Goal: Information Seeking & Learning: Learn about a topic

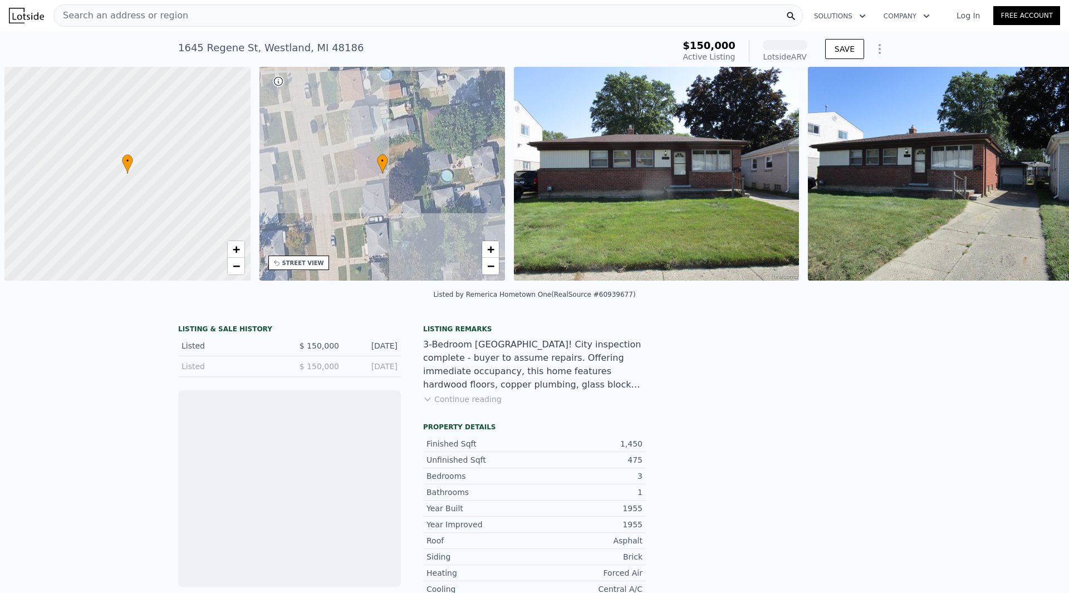
scroll to position [0, 4]
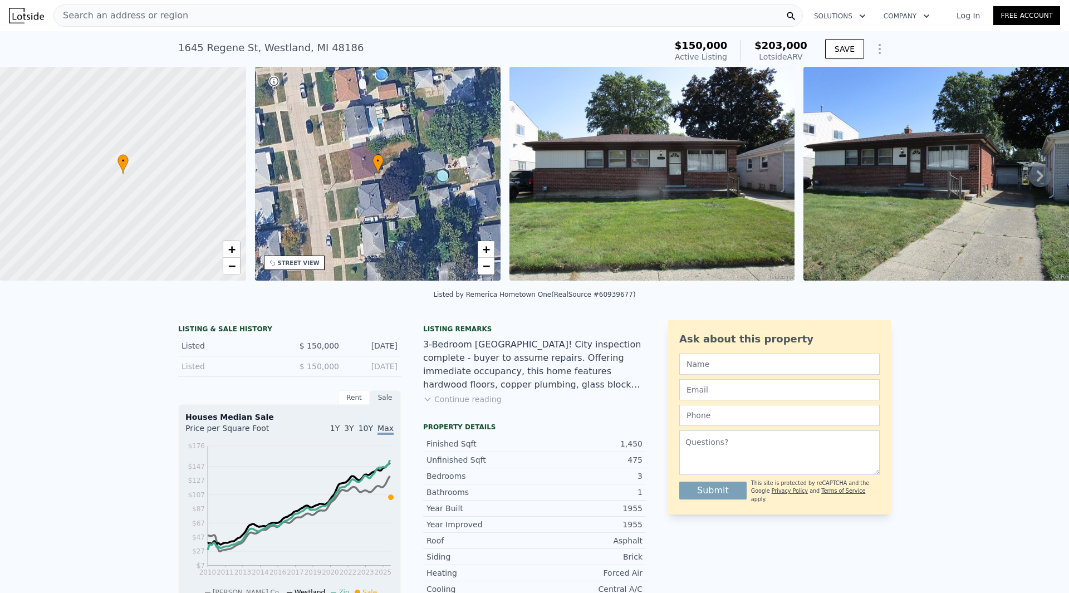
click at [671, 185] on img at bounding box center [652, 174] width 285 height 214
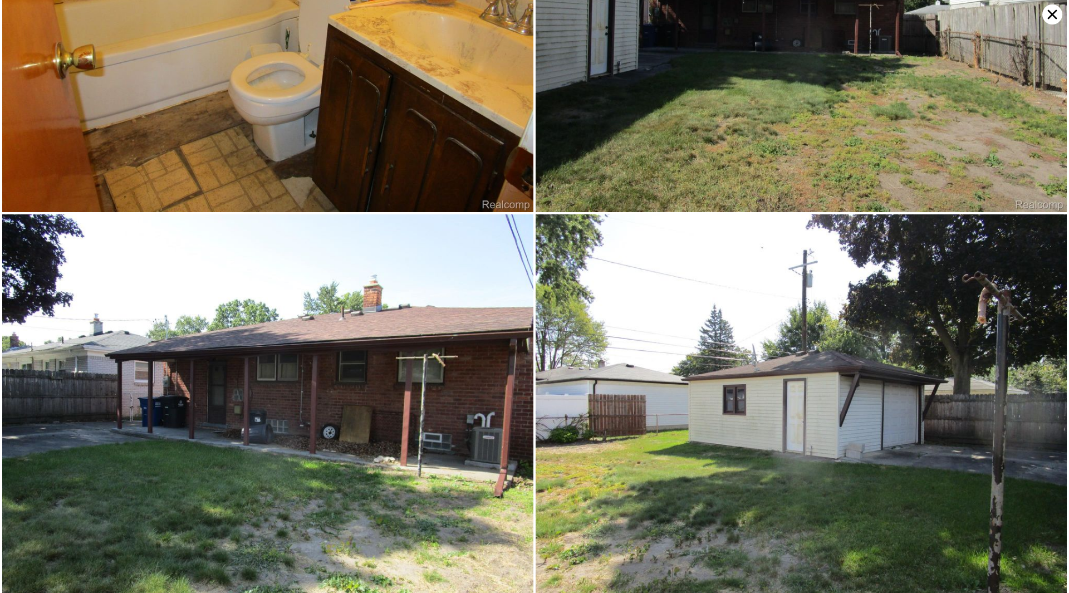
scroll to position [1392, 0]
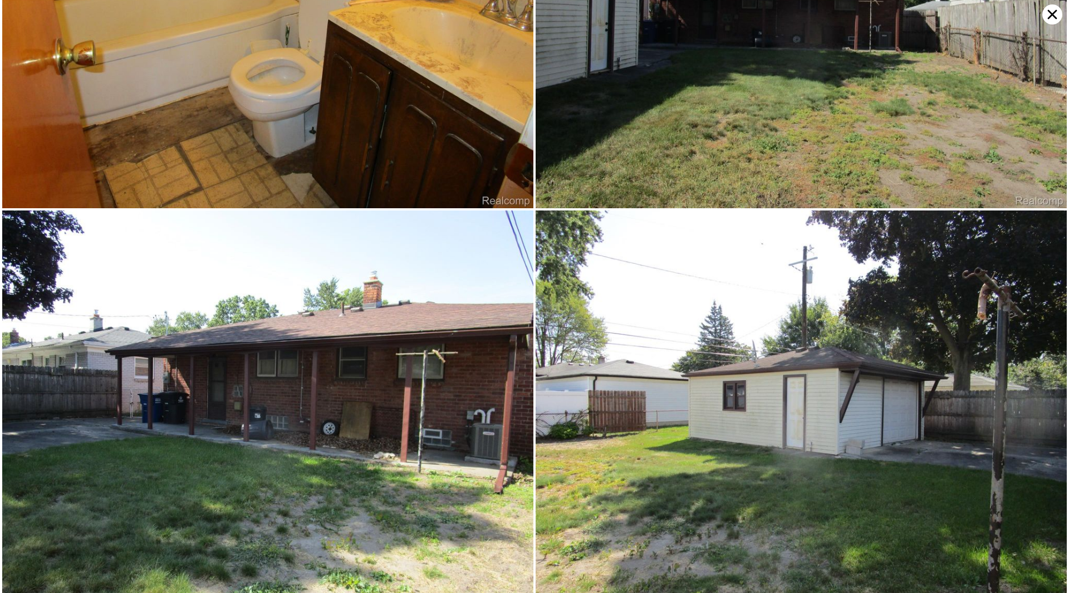
click at [1058, 13] on icon at bounding box center [1053, 14] width 20 height 20
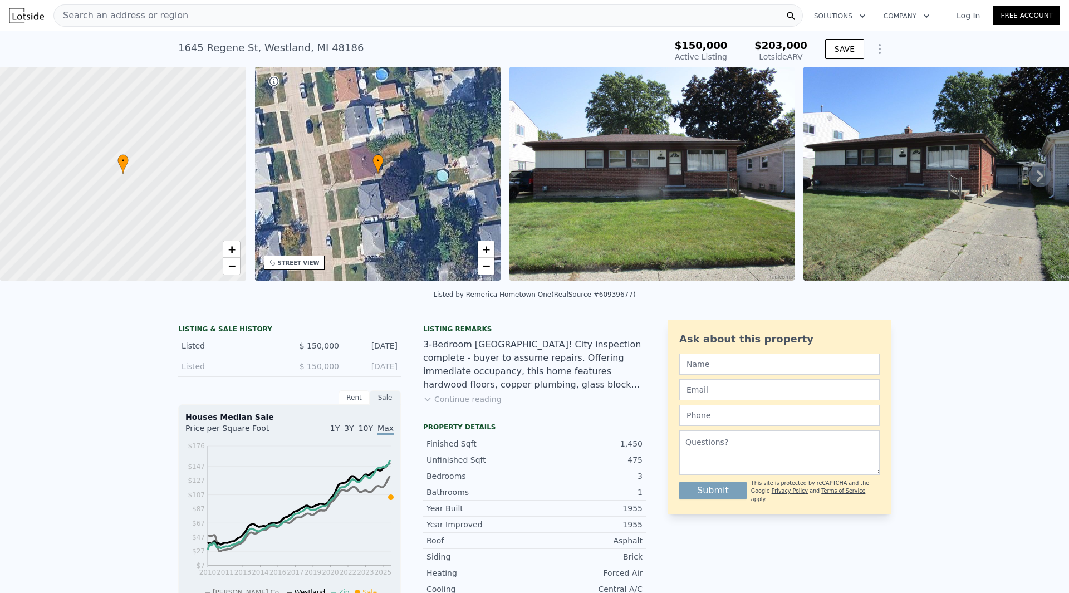
click at [242, 19] on div "Search an address or region" at bounding box center [428, 15] width 750 height 22
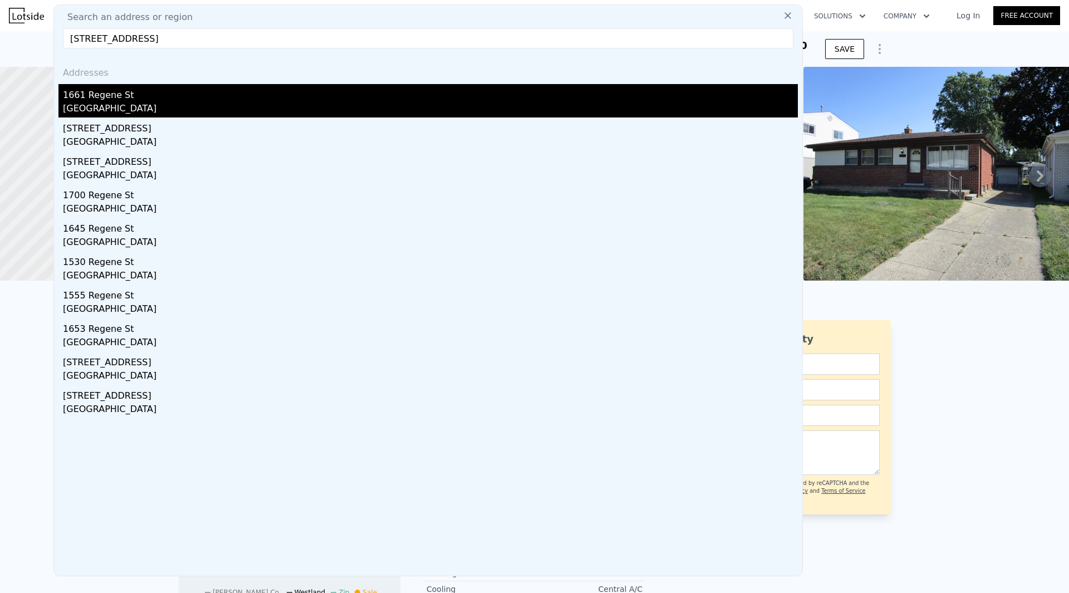
type input "[STREET_ADDRESS]"
click at [115, 101] on div "1661 Regene St" at bounding box center [430, 93] width 735 height 18
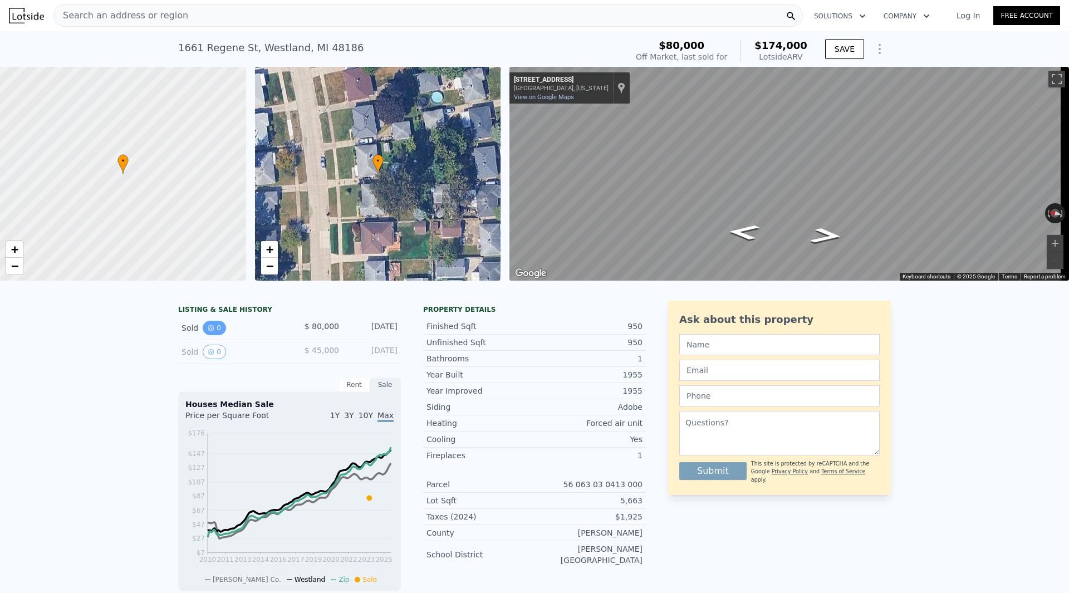
click at [216, 335] on button "0" at bounding box center [214, 328] width 23 height 14
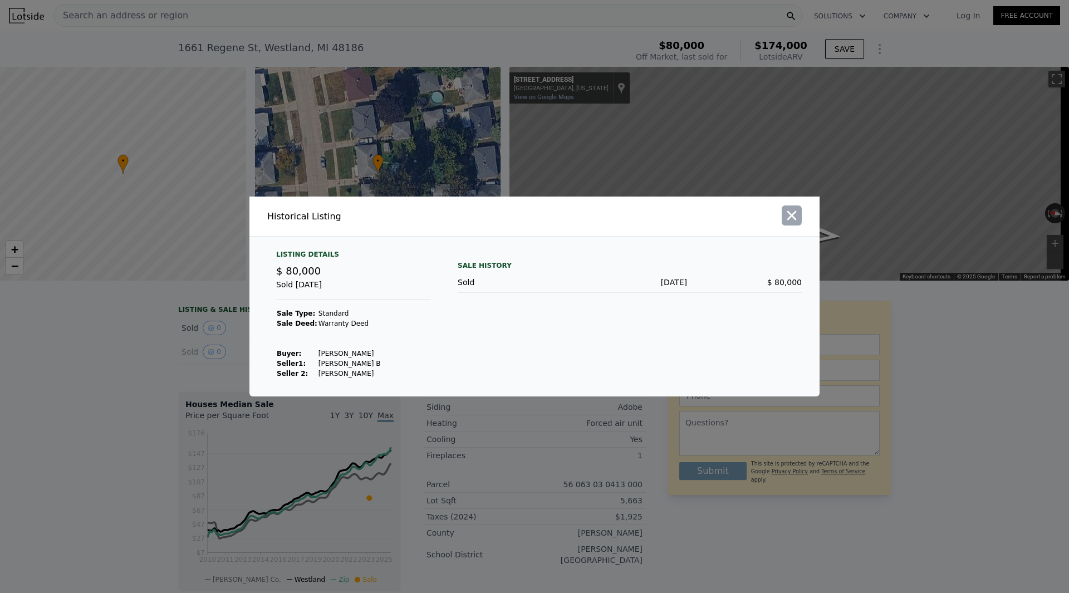
click at [793, 216] on icon "button" at bounding box center [792, 215] width 9 height 9
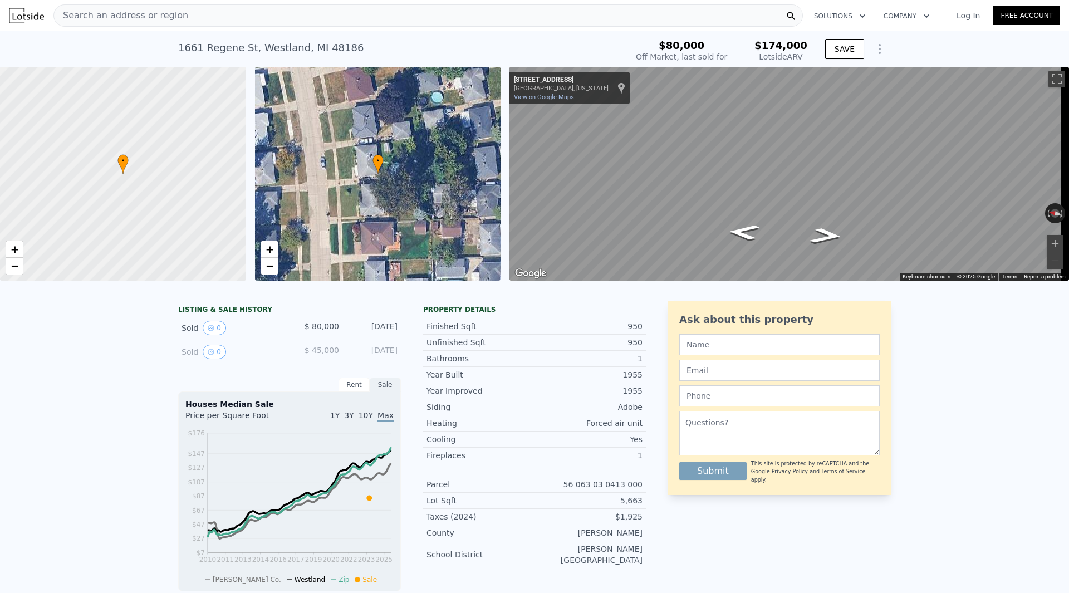
click at [280, 19] on div "Search an address or region" at bounding box center [428, 15] width 750 height 22
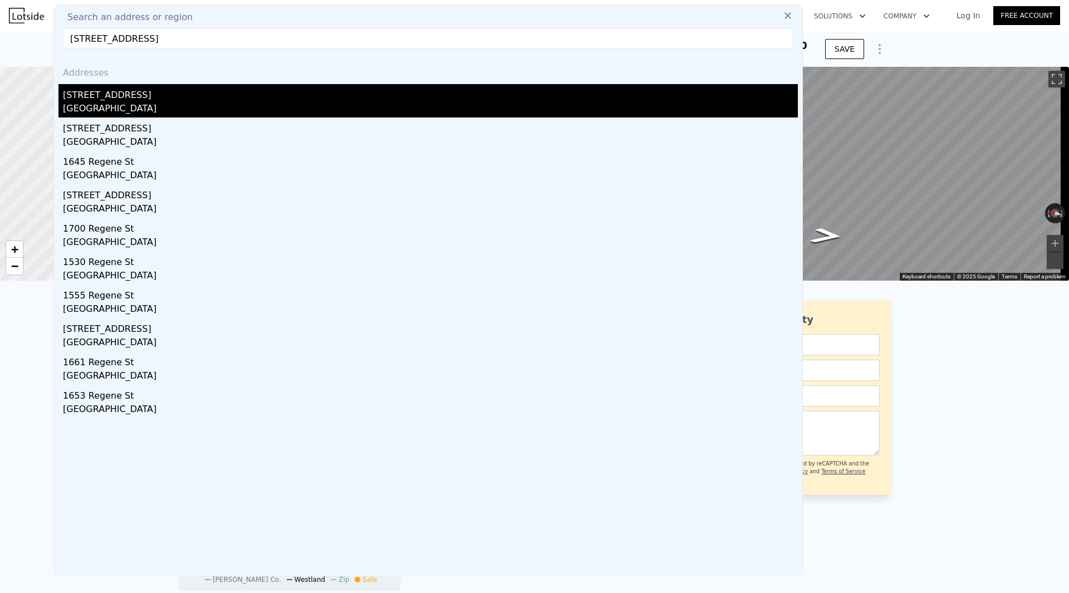
type input "[STREET_ADDRESS]"
click at [134, 93] on div "[STREET_ADDRESS]" at bounding box center [430, 93] width 735 height 18
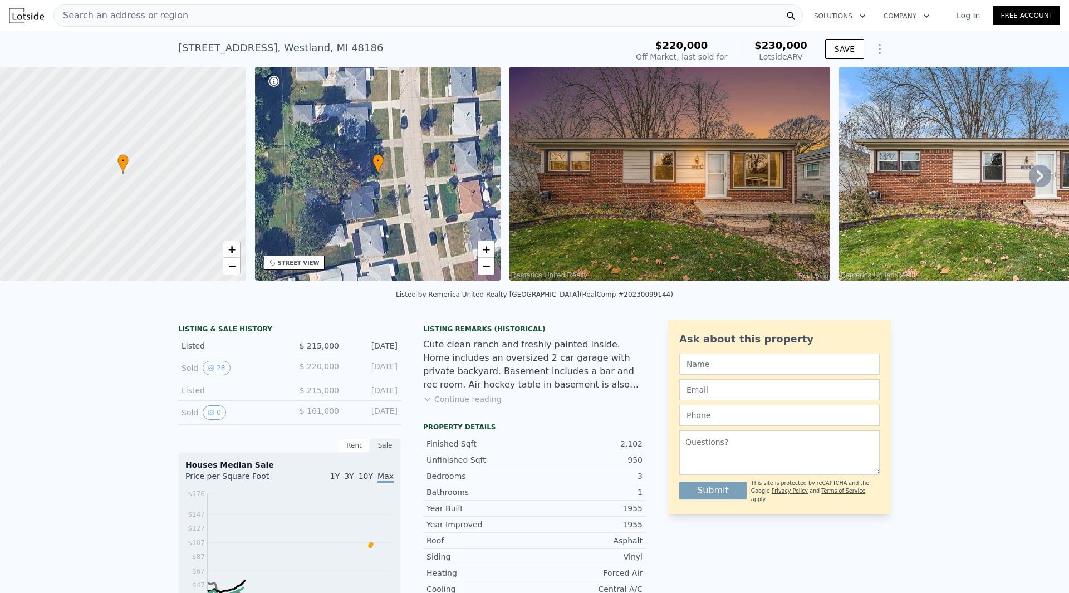
click at [727, 221] on img at bounding box center [670, 174] width 321 height 214
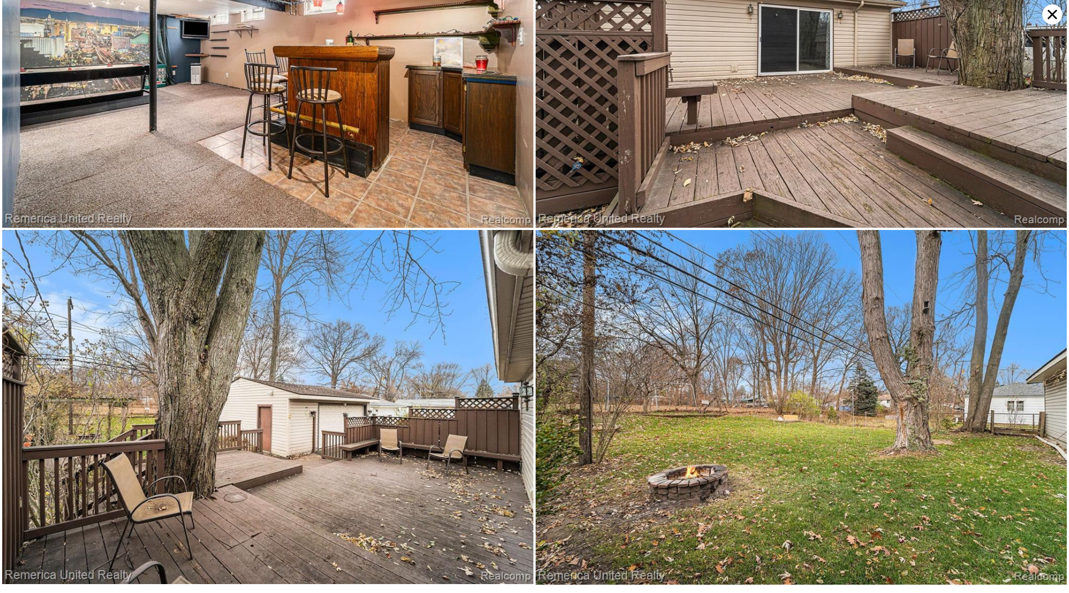
scroll to position [3893, 0]
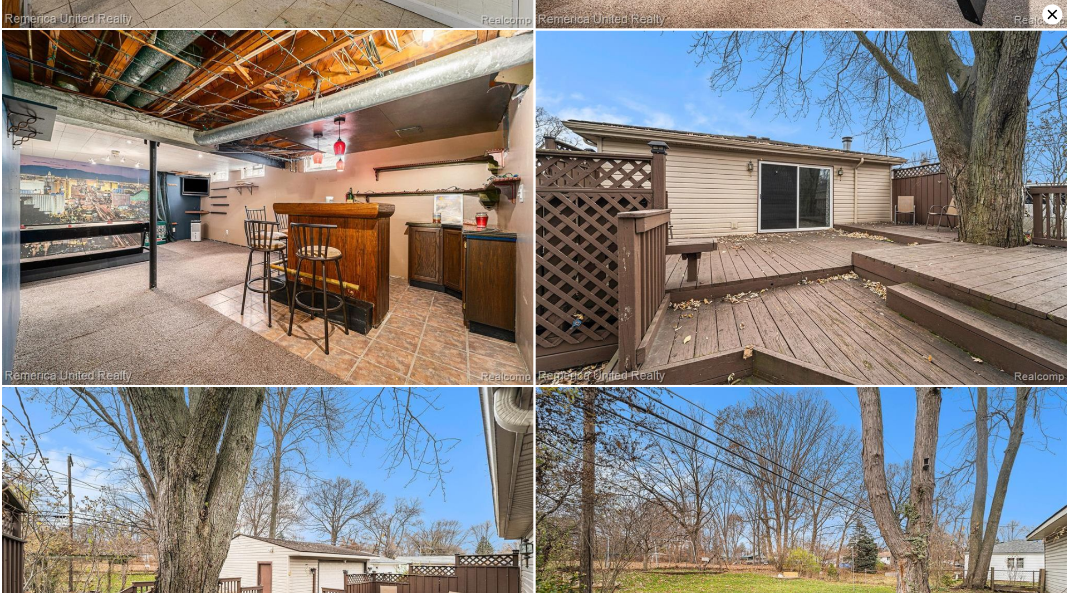
click at [1050, 21] on icon at bounding box center [1053, 14] width 20 height 20
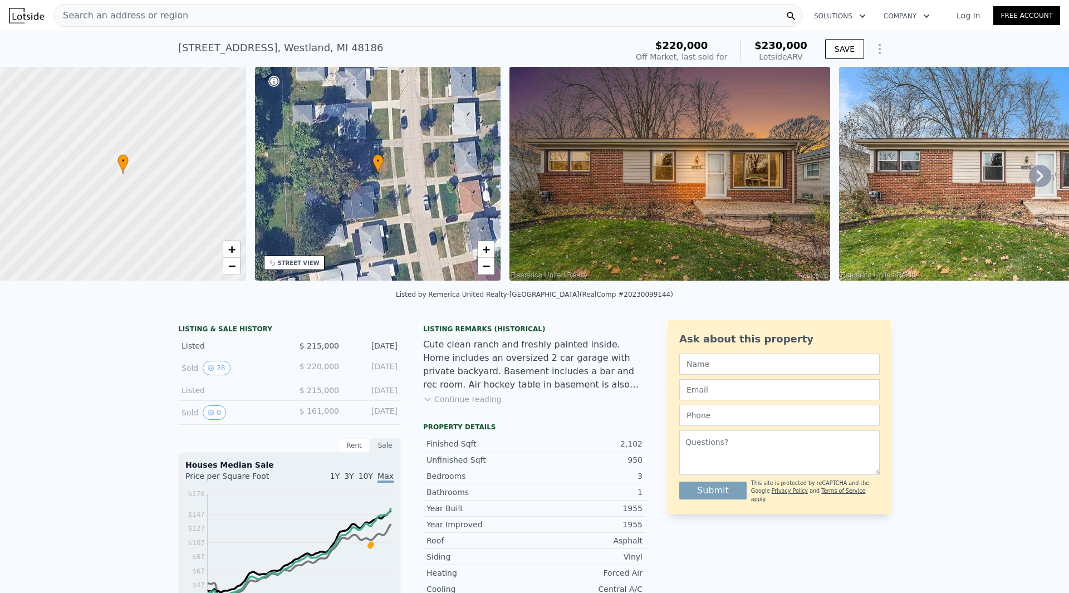
click at [181, 13] on div "Search an address or region" at bounding box center [428, 15] width 750 height 22
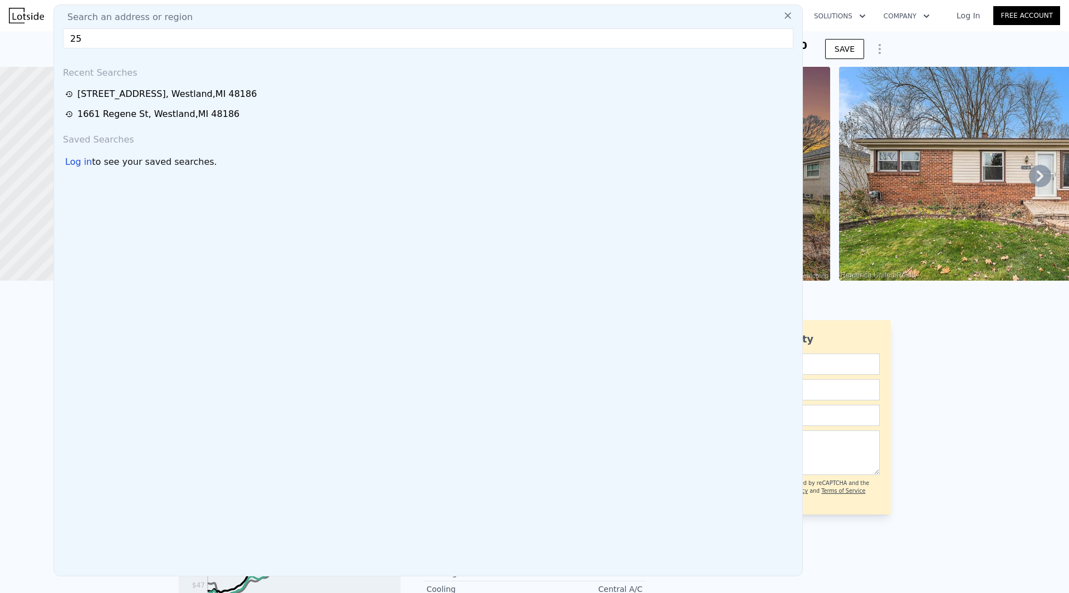
type input "2"
paste input "[STREET_ADDRESS]"
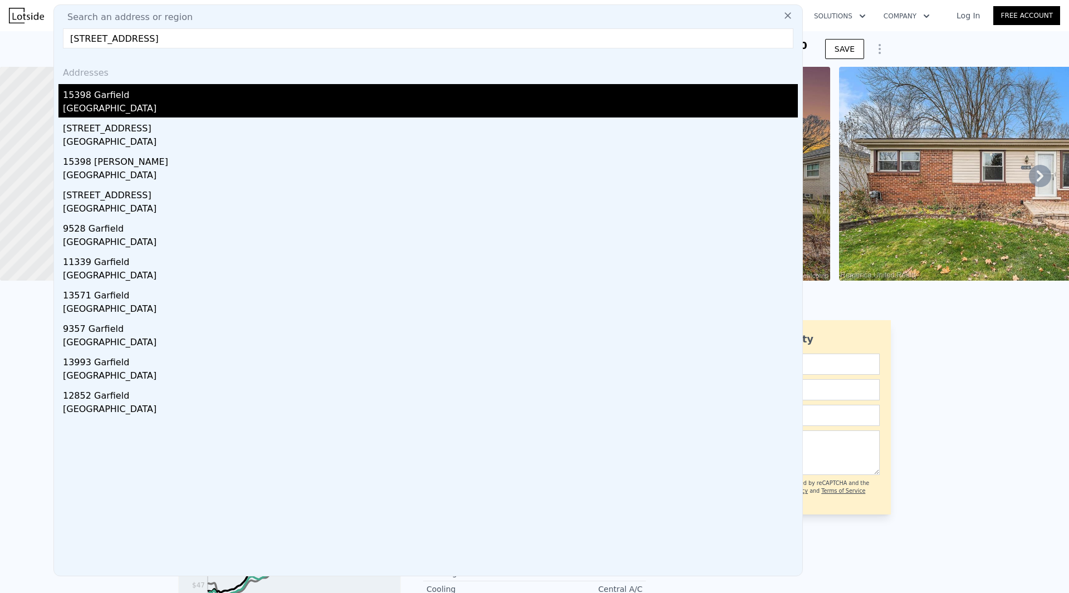
type input "[STREET_ADDRESS]"
click at [119, 92] on div "15398 Garfield" at bounding box center [430, 93] width 735 height 18
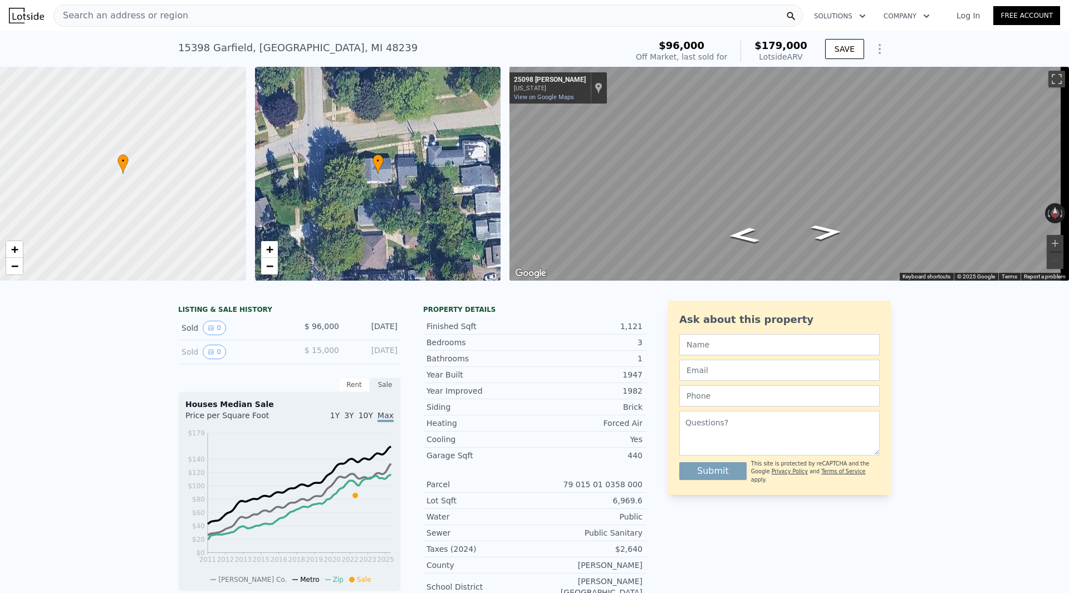
click at [299, 15] on div "Search an address or region" at bounding box center [428, 15] width 750 height 22
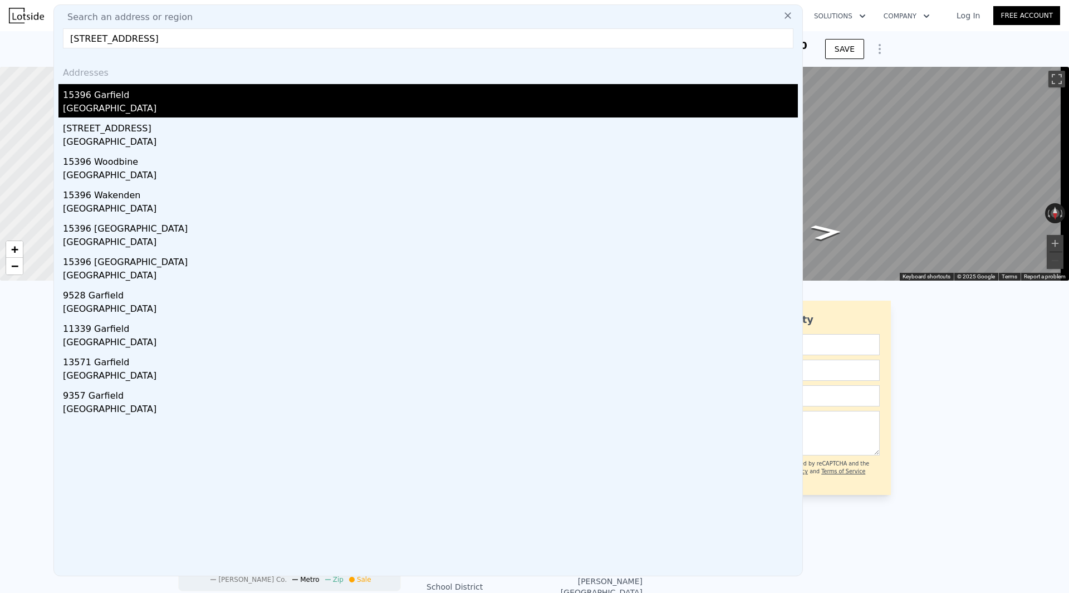
type input "[STREET_ADDRESS]"
click at [146, 100] on div "15396 Garfield" at bounding box center [430, 93] width 735 height 18
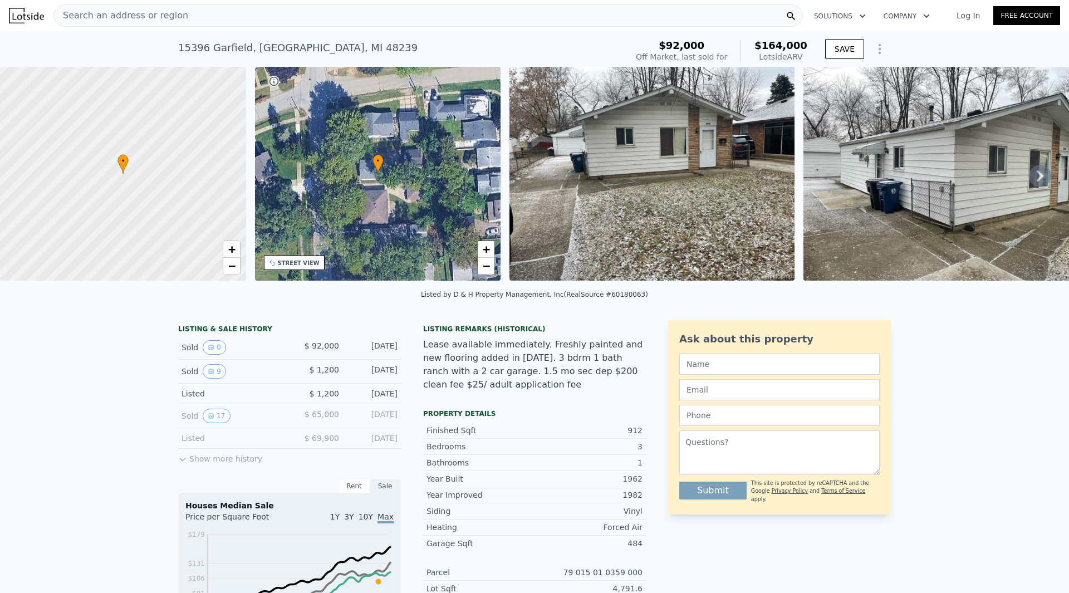
click at [586, 193] on img at bounding box center [652, 174] width 285 height 214
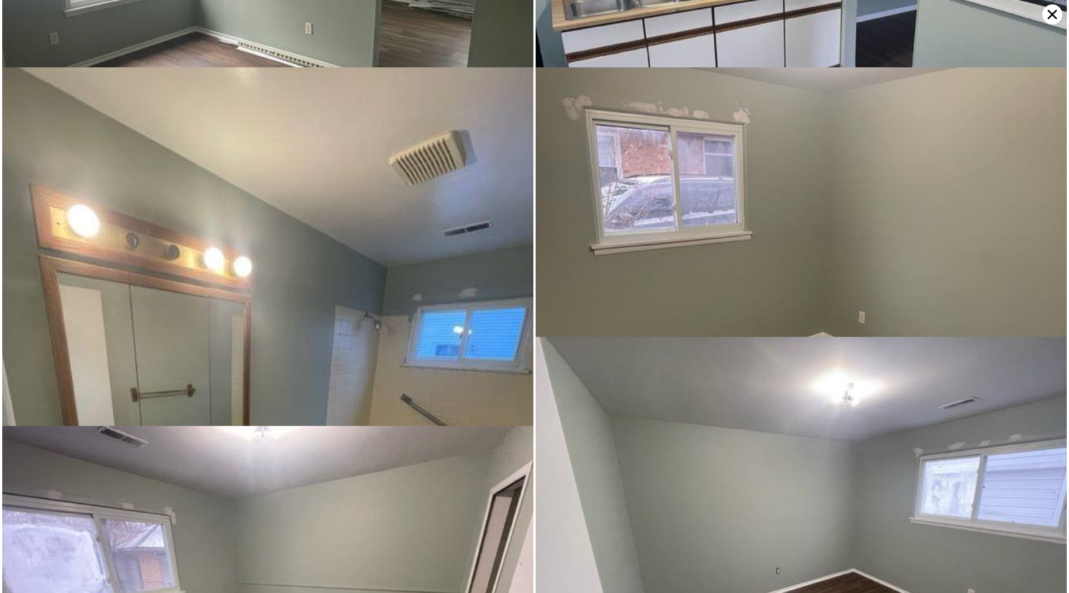
scroll to position [270, 0]
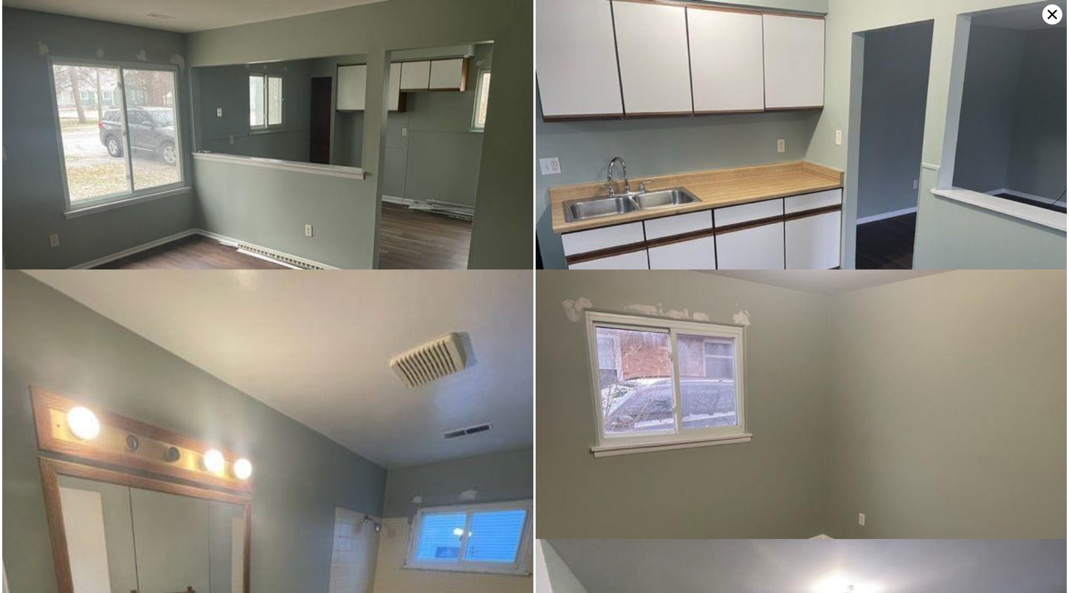
click at [1057, 14] on icon at bounding box center [1053, 14] width 20 height 20
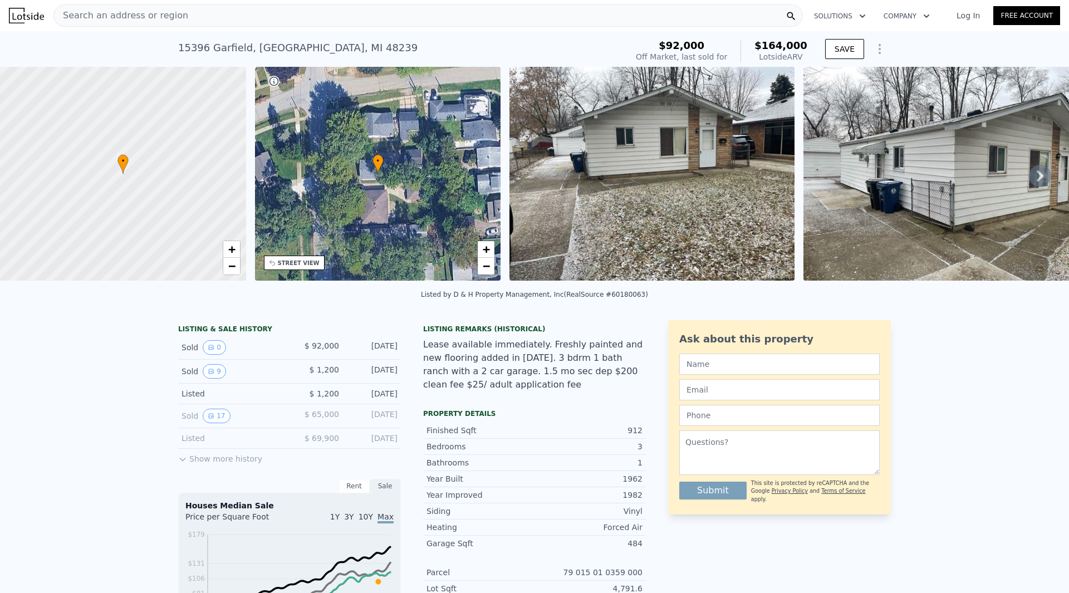
click at [244, 22] on div "Search an address or region" at bounding box center [428, 15] width 750 height 22
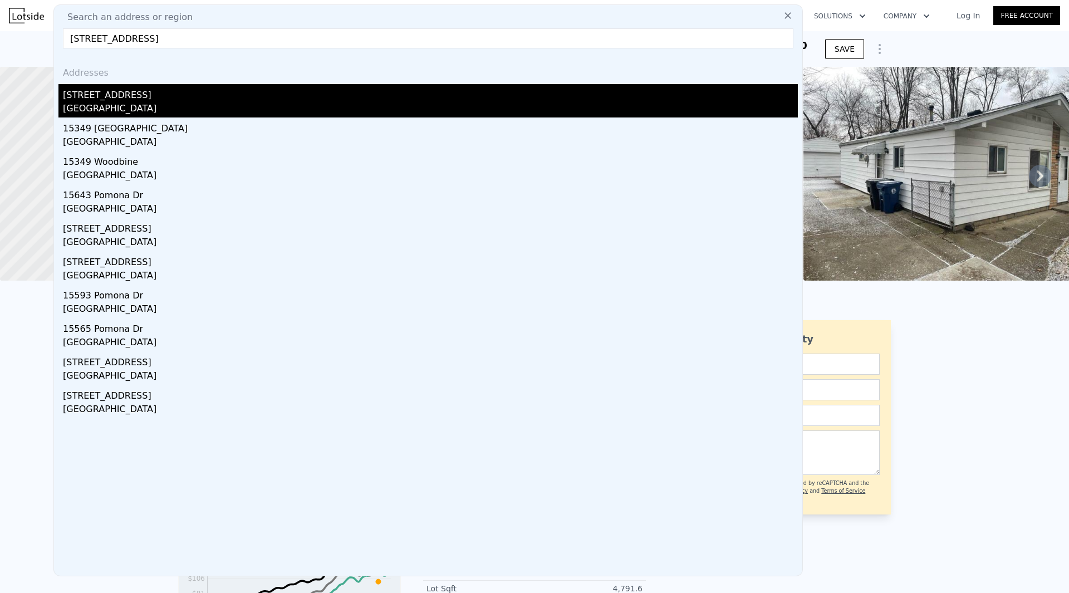
type input "[STREET_ADDRESS]"
click at [153, 98] on div "[STREET_ADDRESS]" at bounding box center [430, 93] width 735 height 18
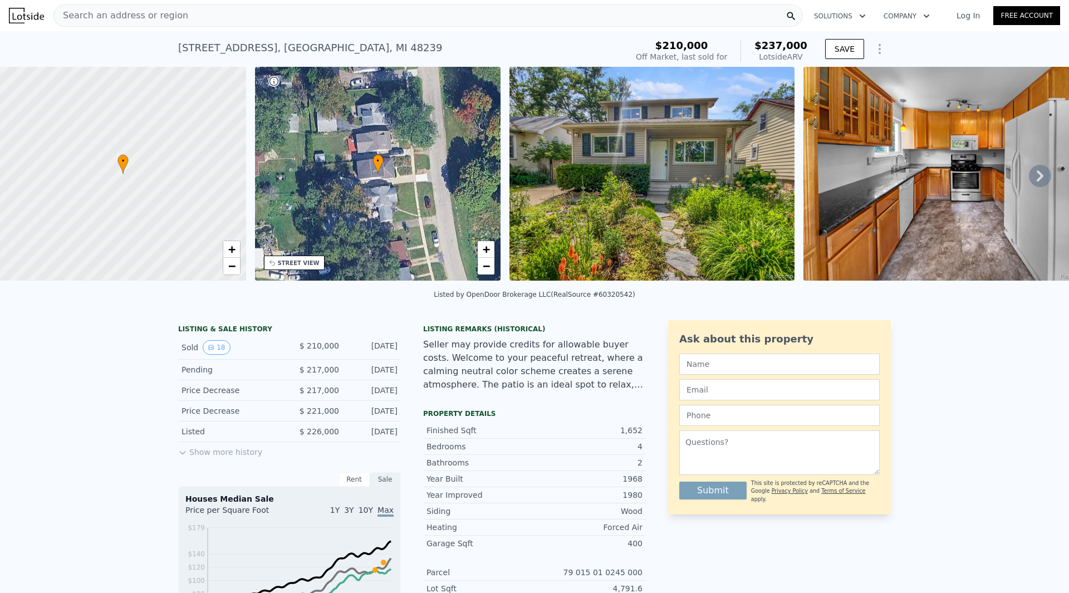
click at [692, 174] on img at bounding box center [652, 174] width 285 height 214
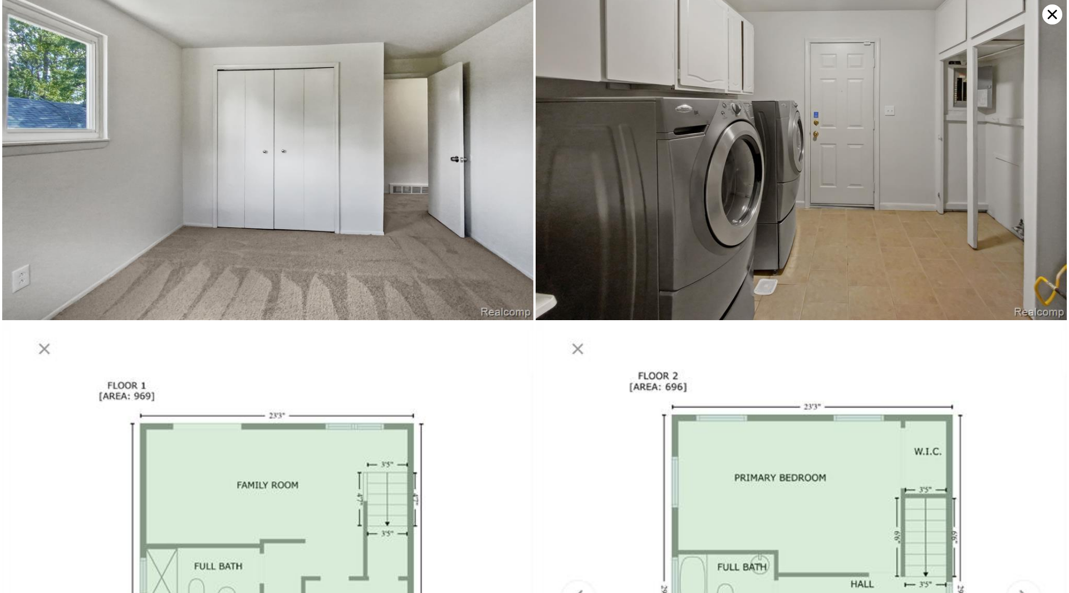
scroll to position [2783, 0]
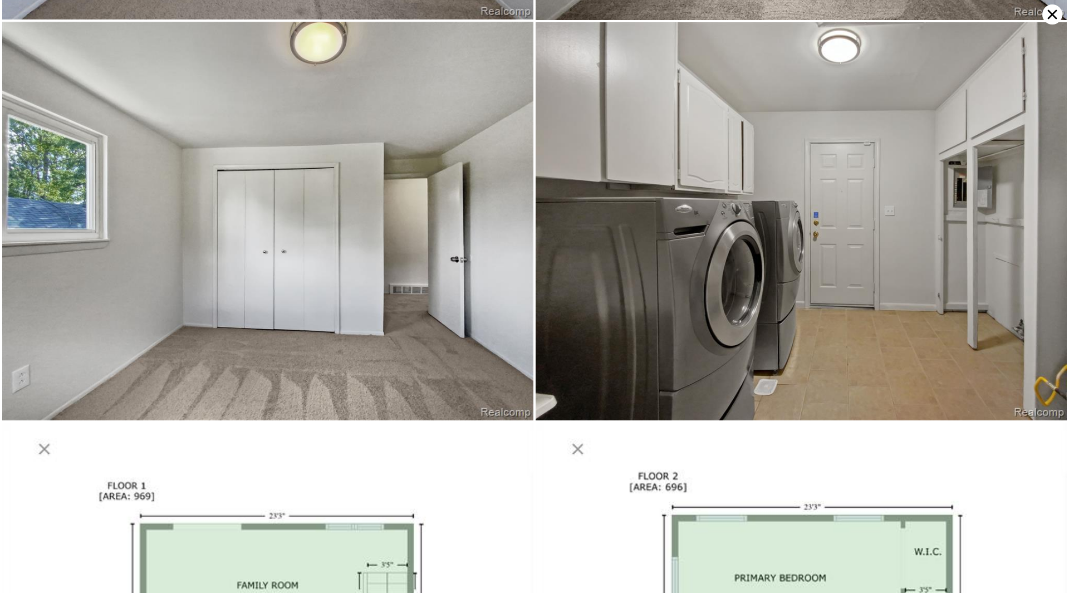
click at [1059, 11] on icon at bounding box center [1053, 14] width 20 height 20
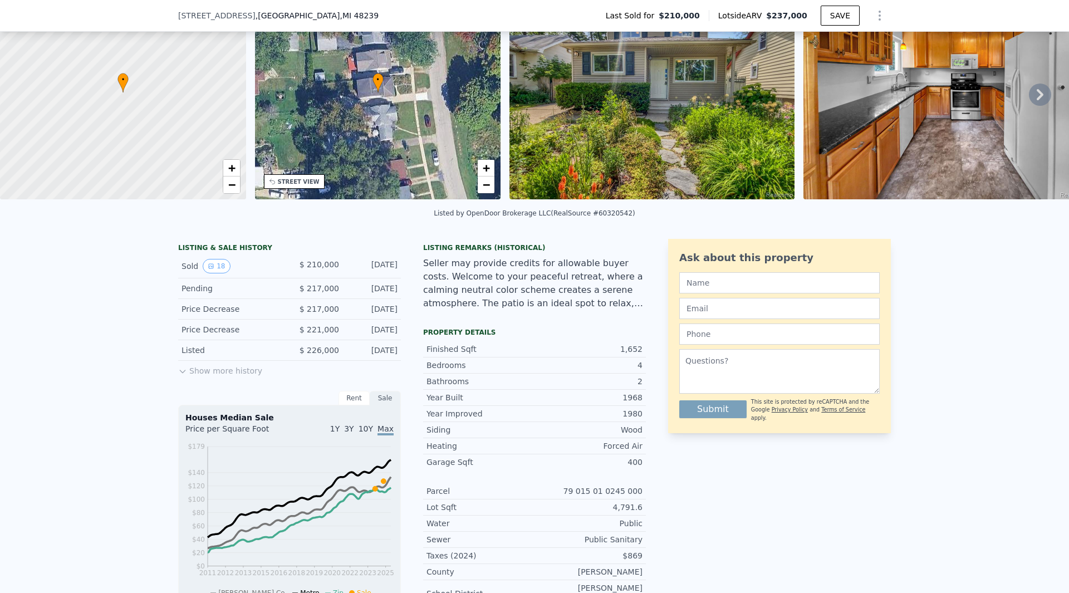
scroll to position [108, 0]
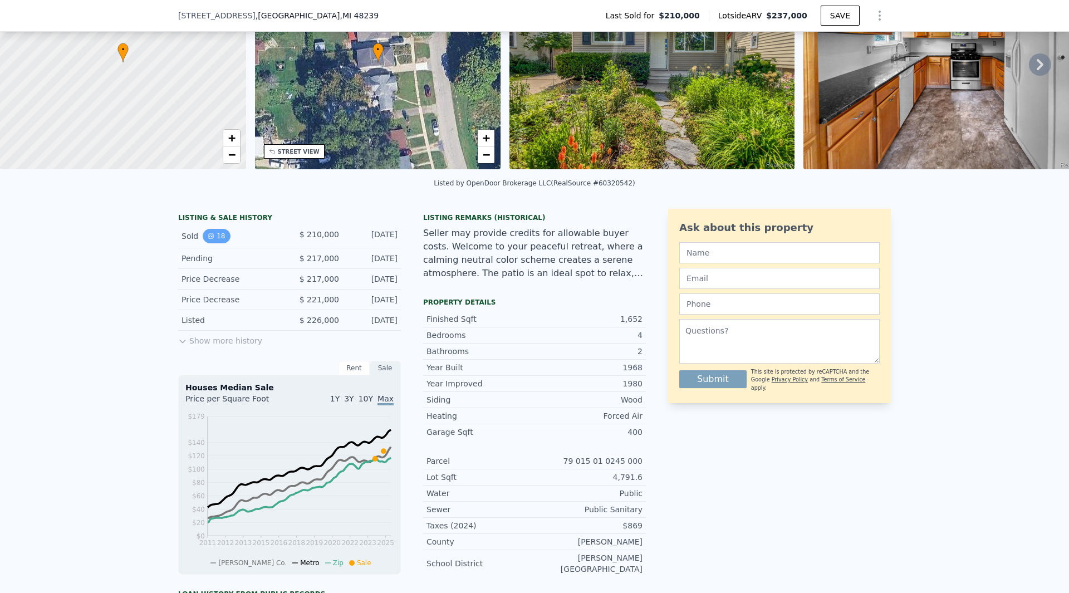
click at [211, 242] on button "18" at bounding box center [216, 236] width 27 height 14
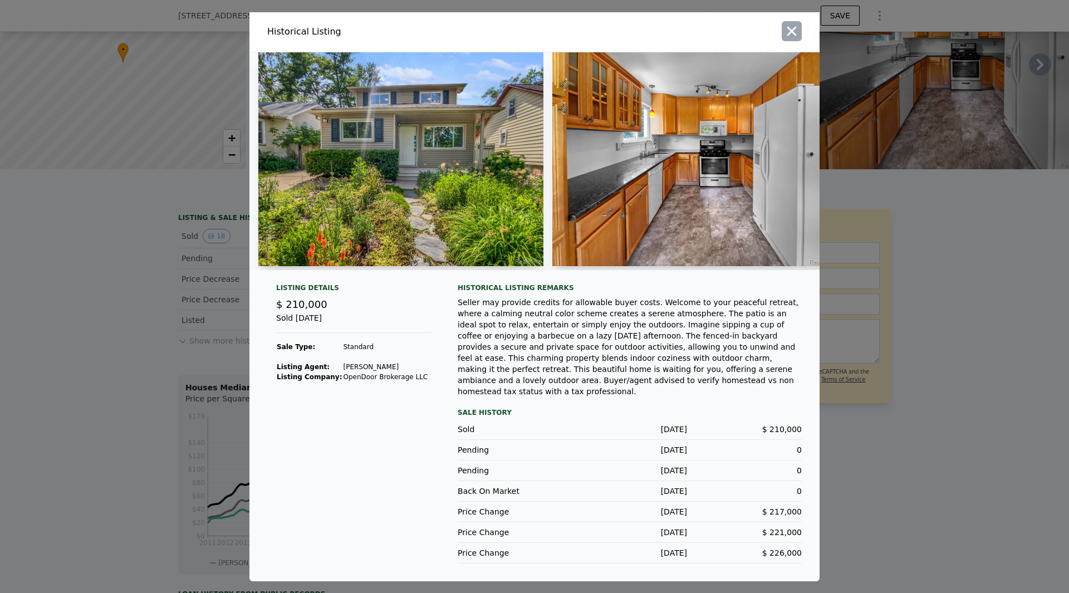
click at [795, 41] on button "button" at bounding box center [792, 31] width 20 height 20
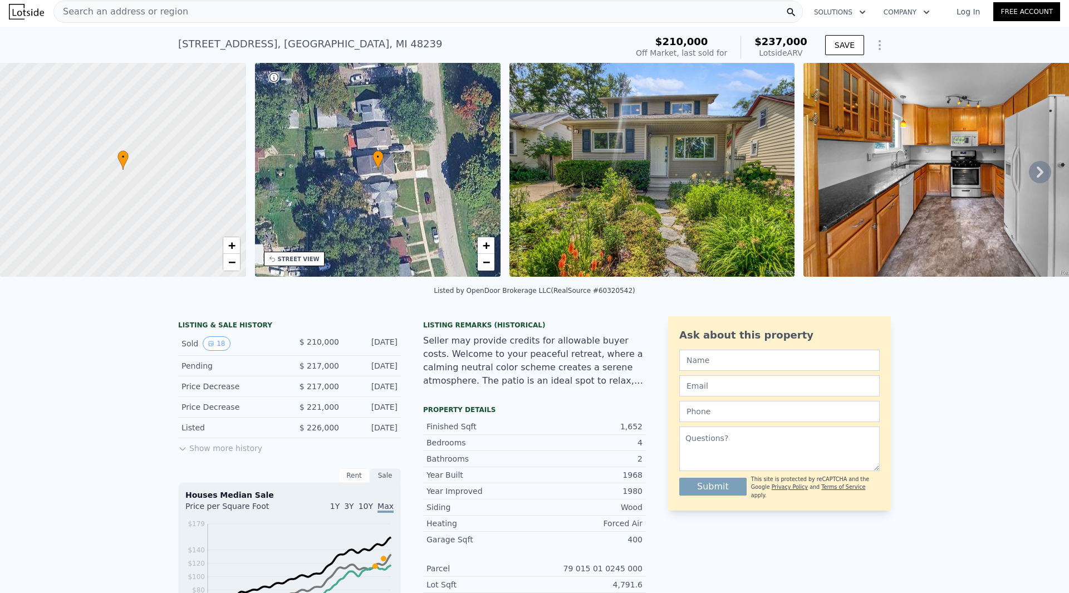
scroll to position [0, 0]
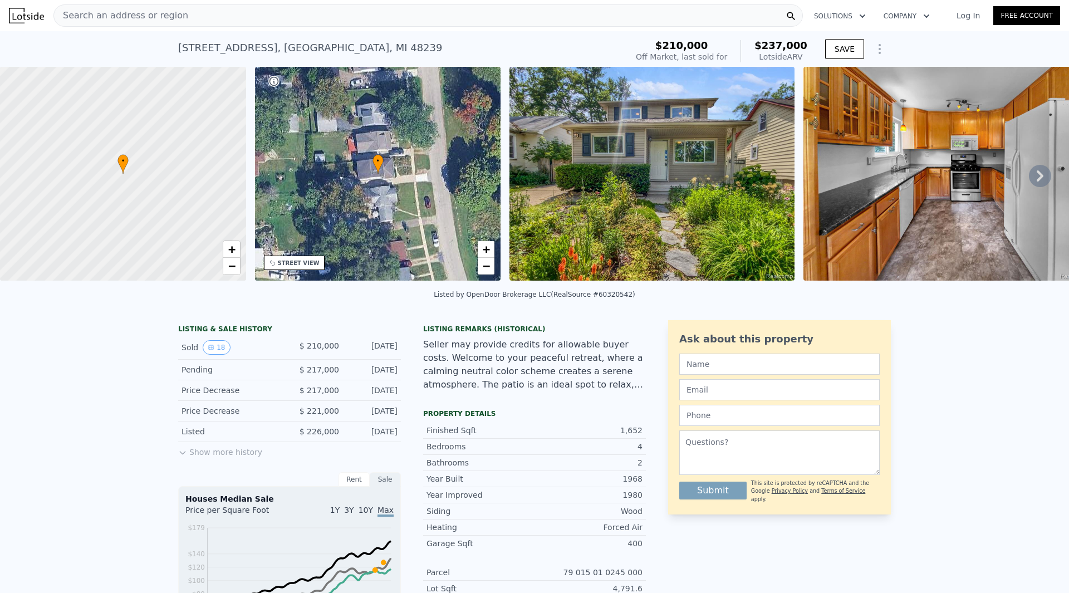
click at [185, 23] on div "Search an address or region" at bounding box center [428, 15] width 750 height 22
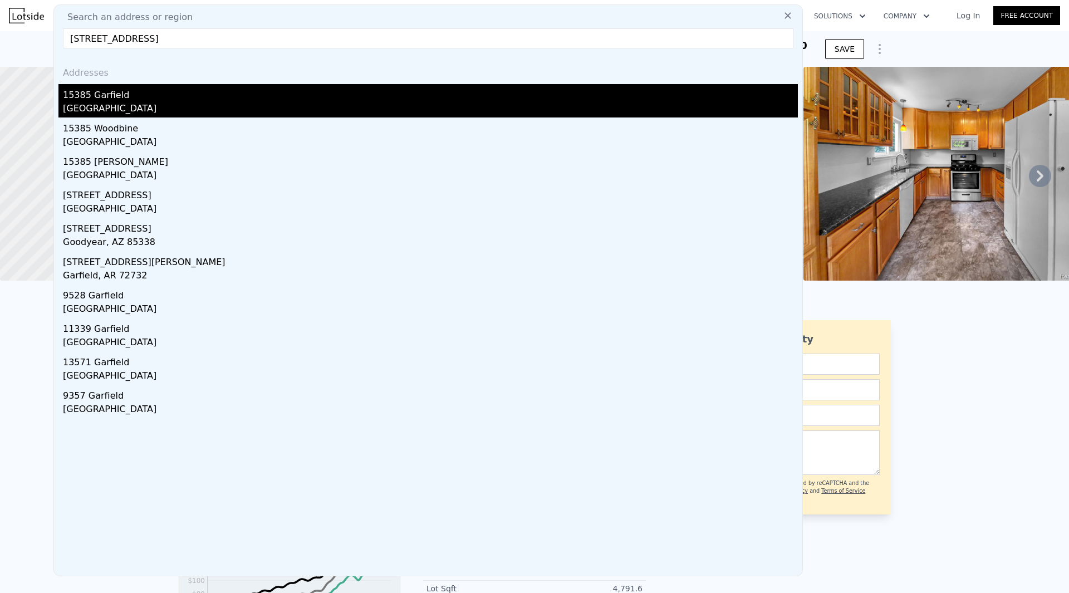
type input "[STREET_ADDRESS]"
click at [134, 100] on div "15385 Garfield" at bounding box center [430, 93] width 735 height 18
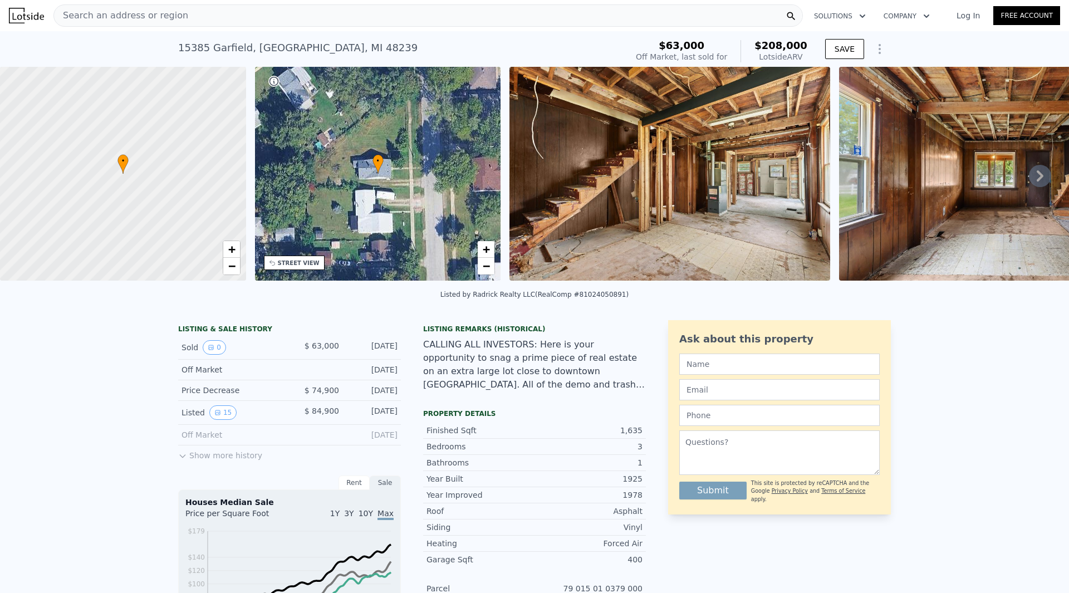
click at [631, 221] on img at bounding box center [670, 174] width 321 height 214
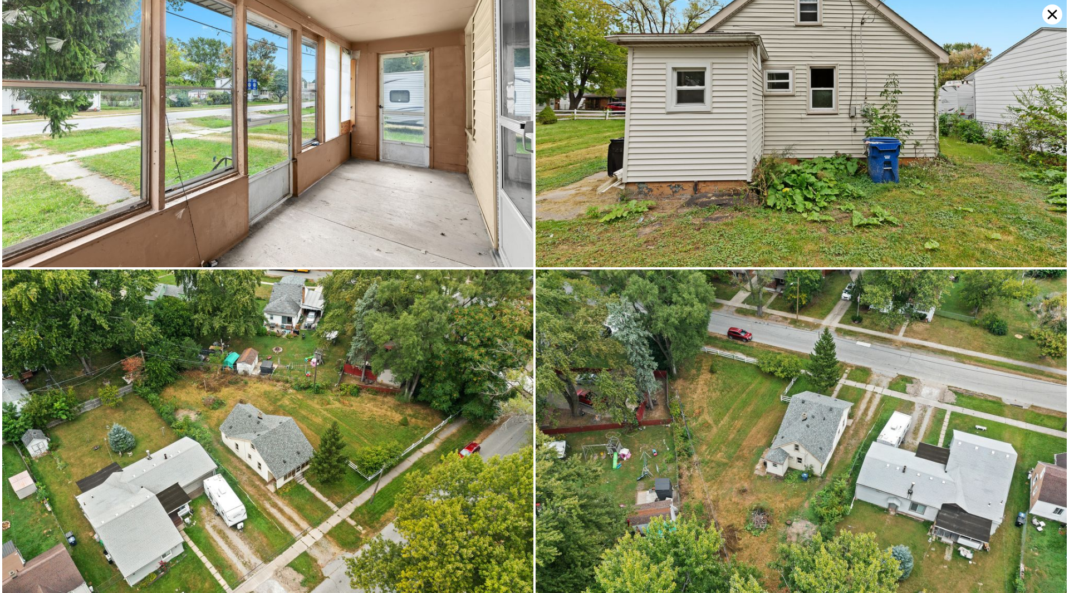
scroll to position [1769, 0]
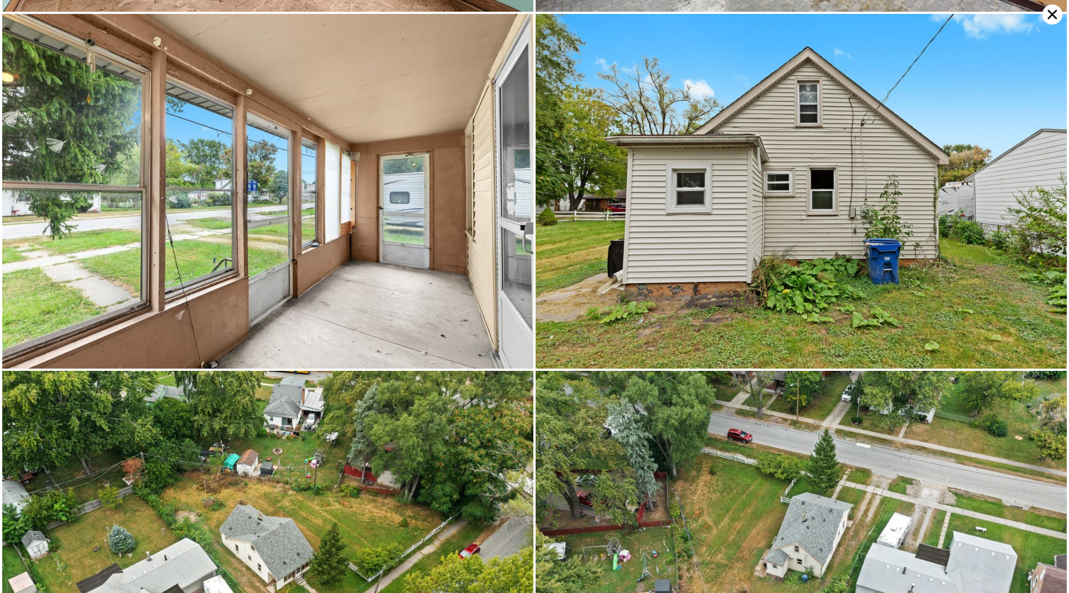
click at [1055, 9] on icon at bounding box center [1053, 14] width 20 height 20
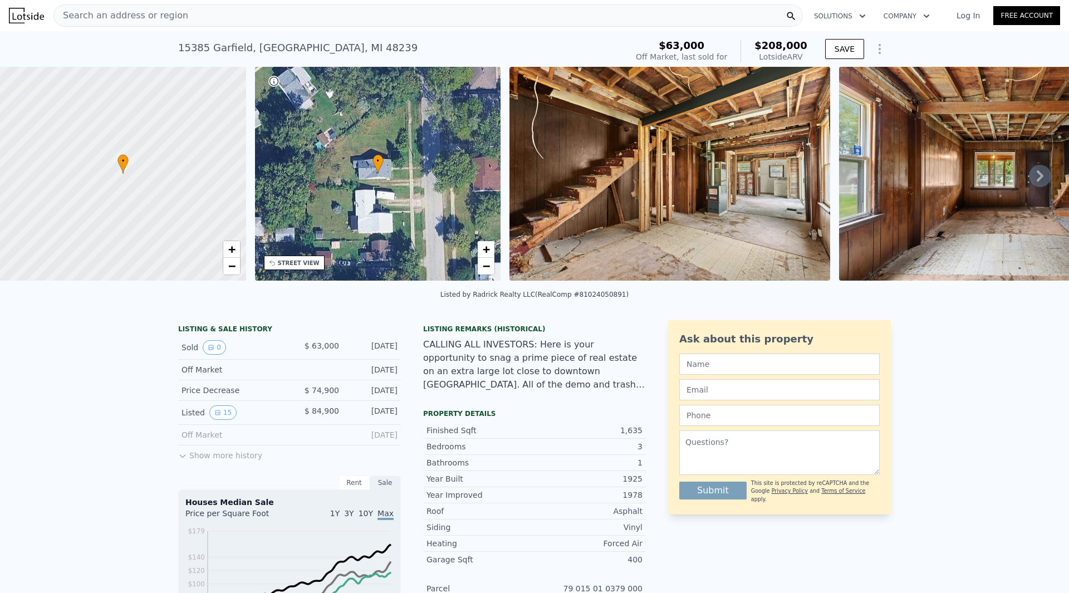
click at [302, 12] on div "Search an address or region" at bounding box center [428, 15] width 750 height 22
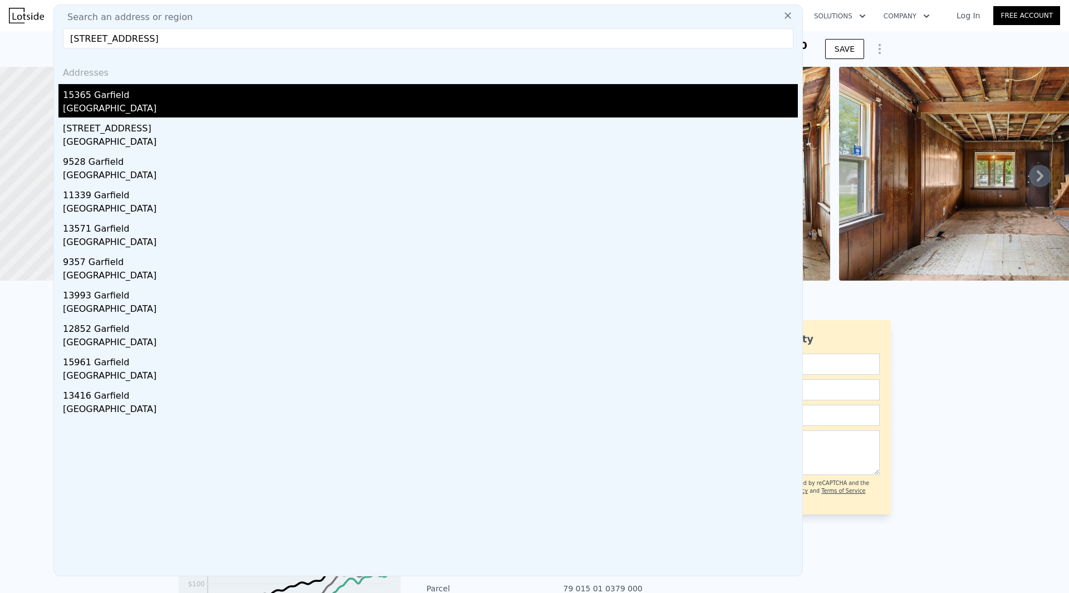
type input "[STREET_ADDRESS]"
click at [177, 98] on div "15365 Garfield" at bounding box center [430, 93] width 735 height 18
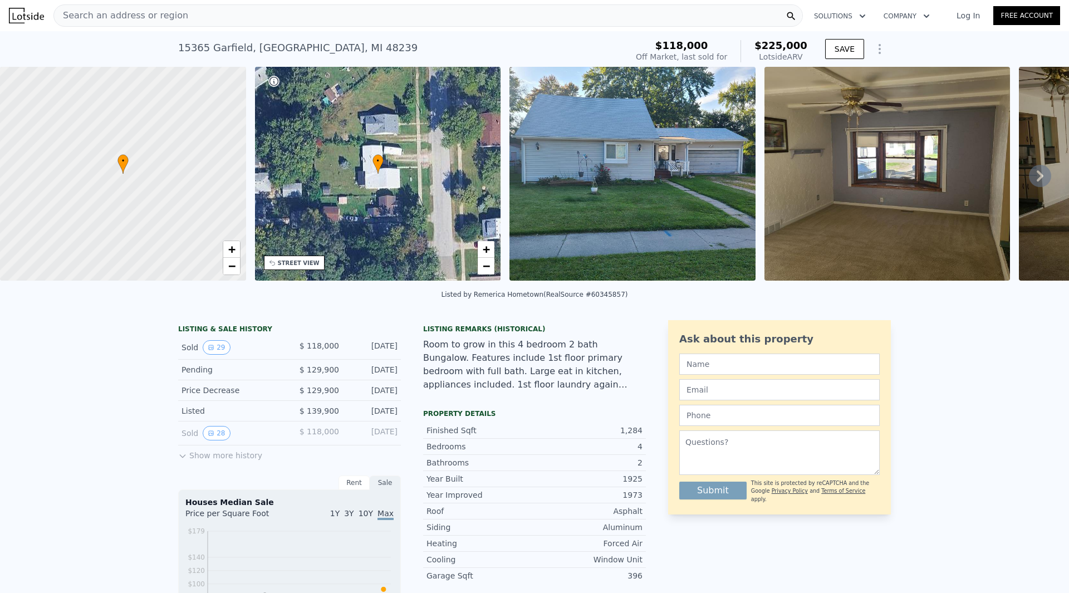
click at [565, 187] on img at bounding box center [633, 174] width 246 height 214
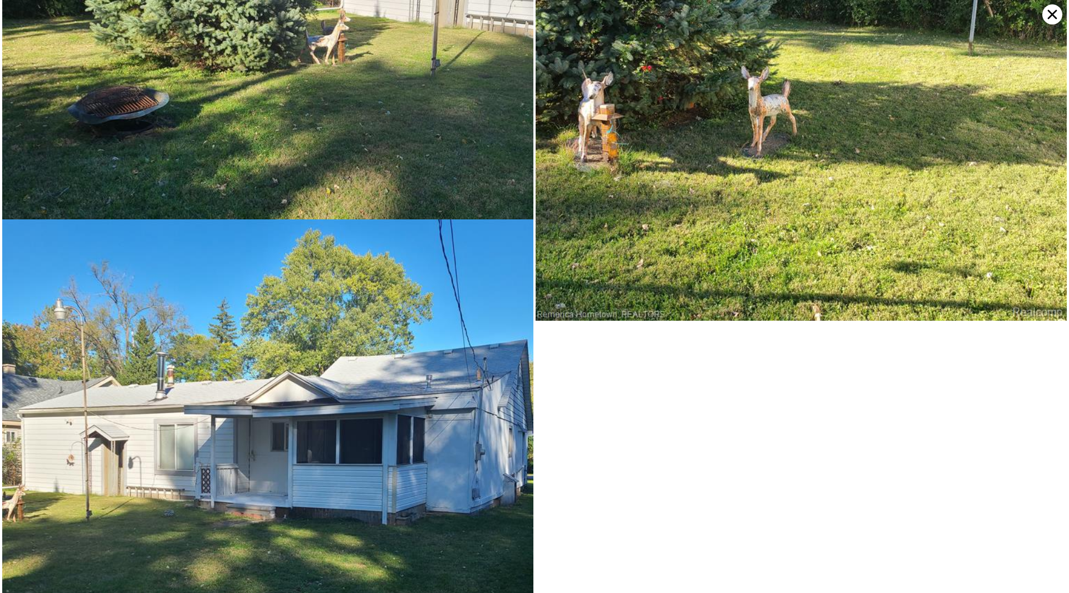
scroll to position [5590, 0]
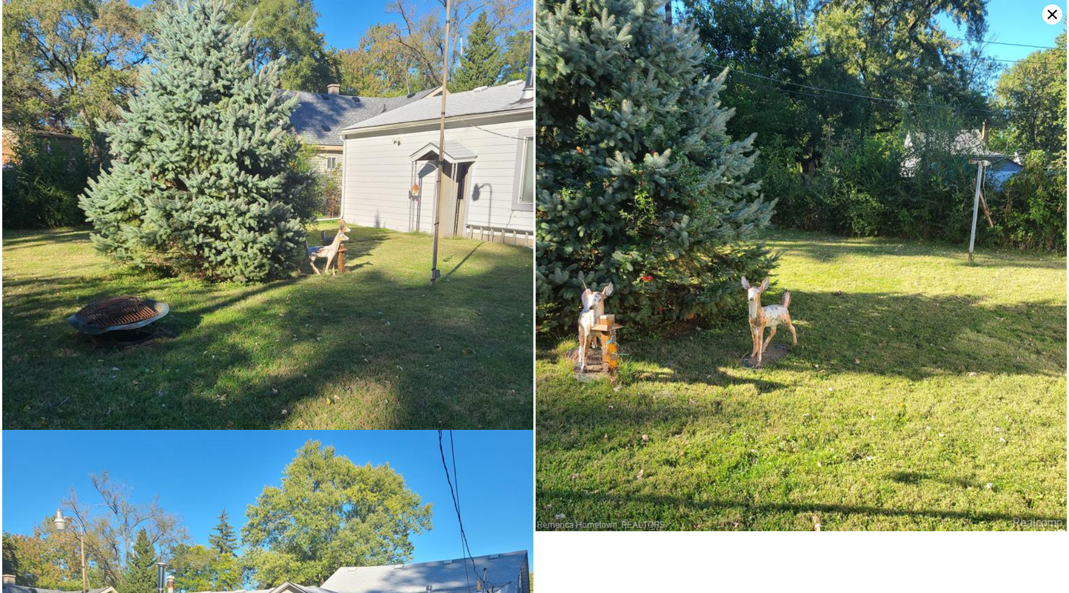
click at [1051, 18] on icon at bounding box center [1053, 14] width 20 height 20
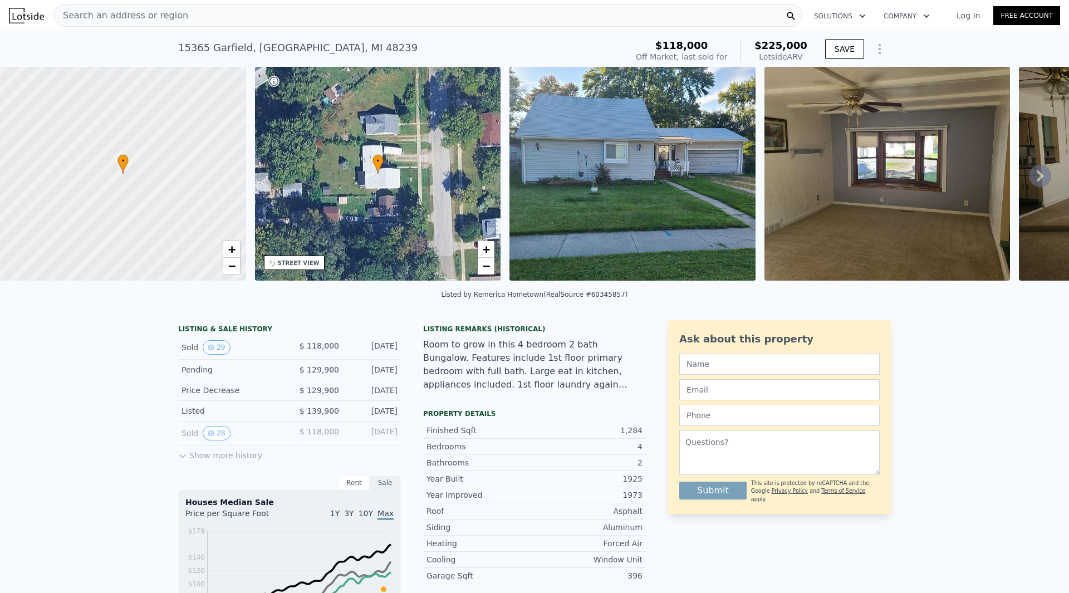
click at [1029, 178] on icon at bounding box center [1040, 176] width 22 height 22
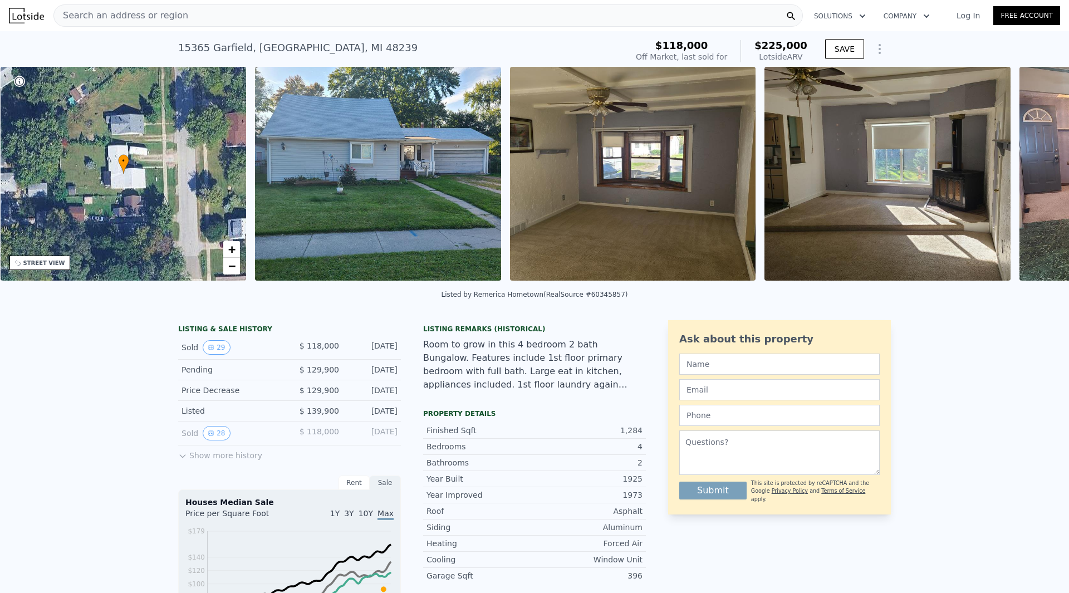
scroll to position [0, 260]
click at [361, 21] on div "Search an address or region" at bounding box center [428, 15] width 750 height 22
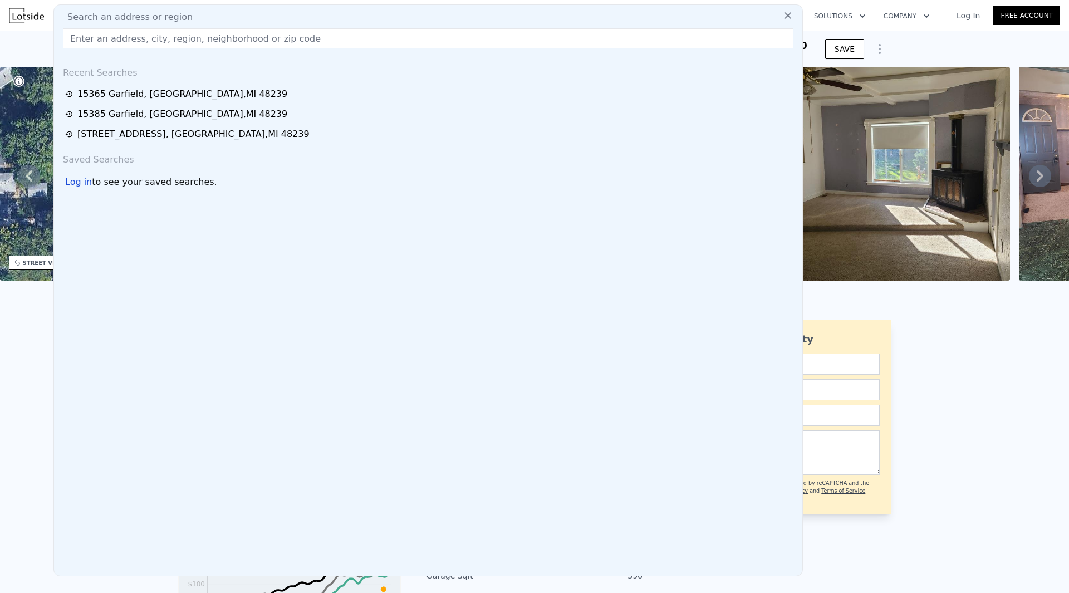
type input "v"
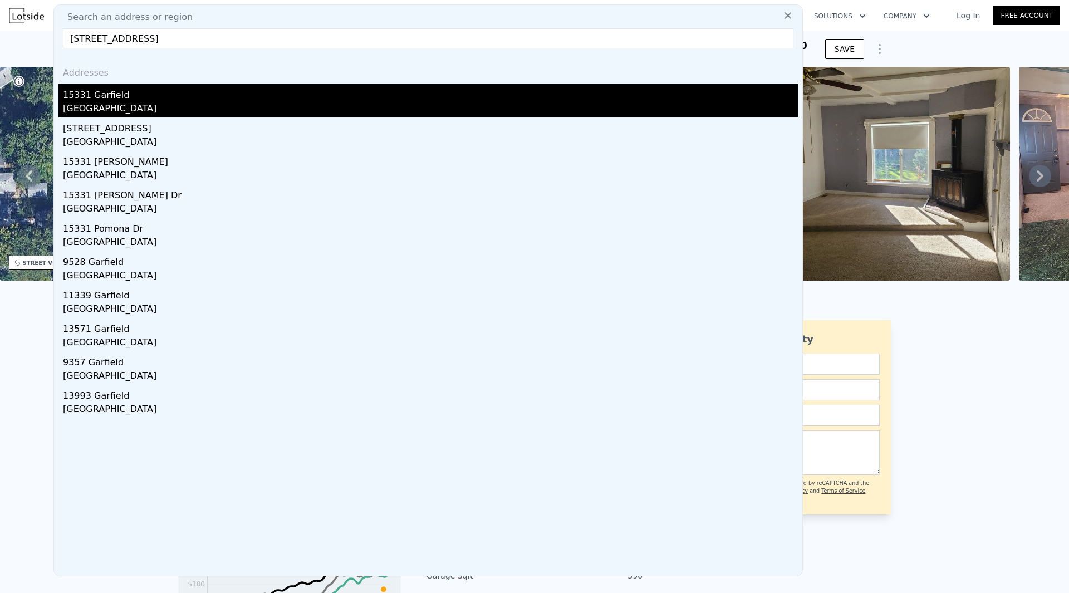
type input "[STREET_ADDRESS]"
click at [192, 94] on div "15331 Garfield" at bounding box center [430, 93] width 735 height 18
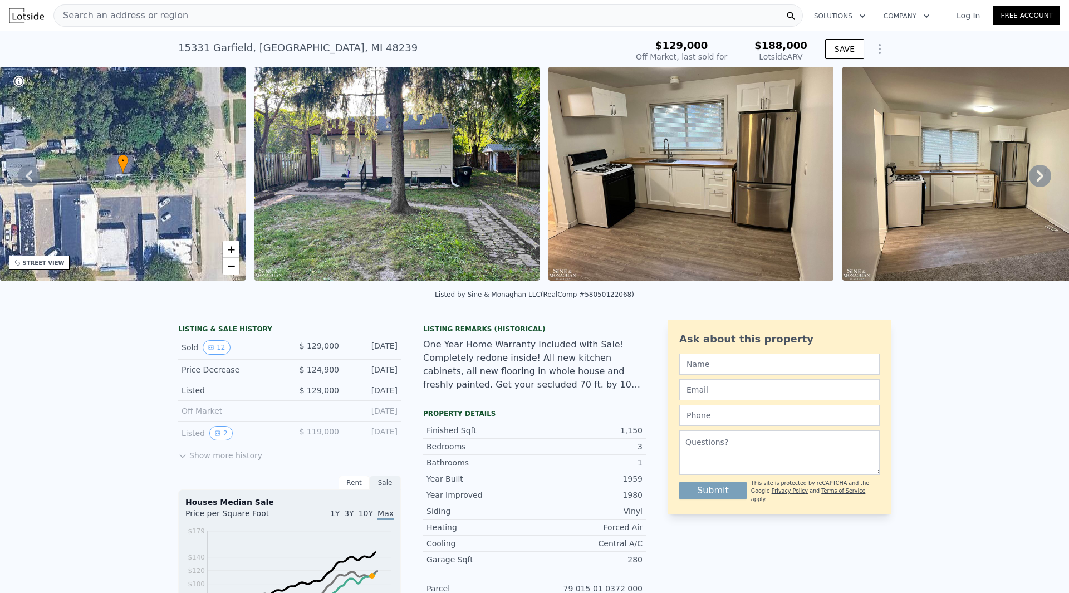
click at [398, 247] on img at bounding box center [397, 174] width 285 height 214
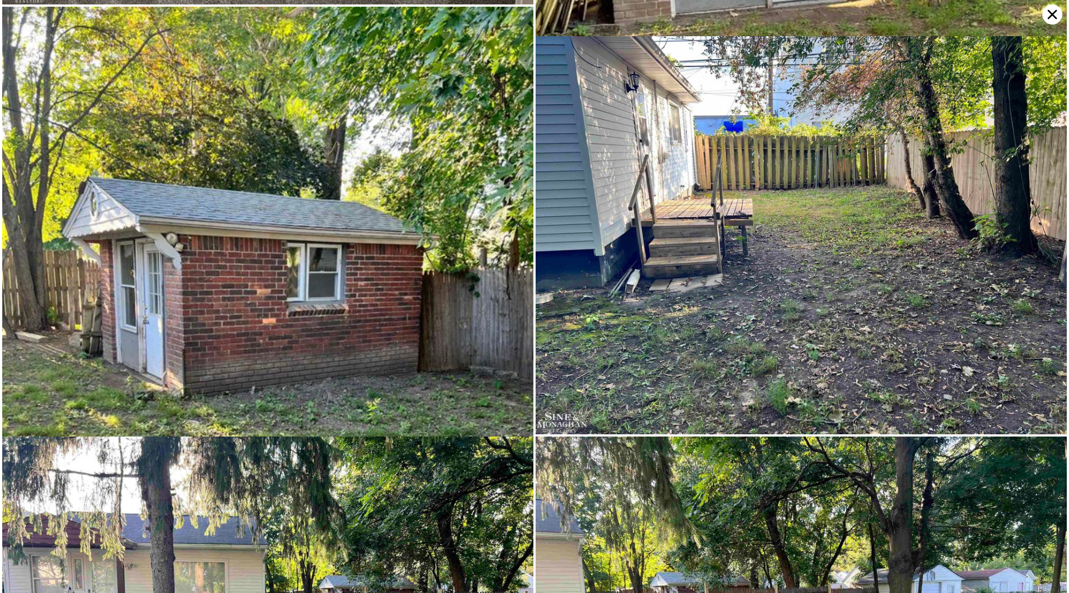
scroll to position [1591, 0]
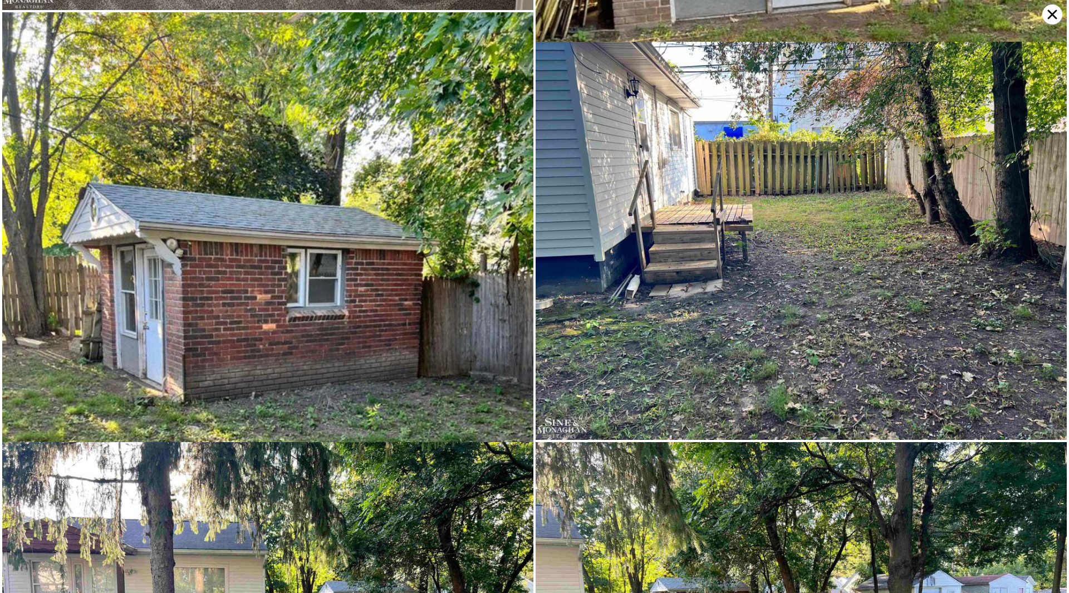
click at [1047, 20] on icon at bounding box center [1053, 14] width 20 height 20
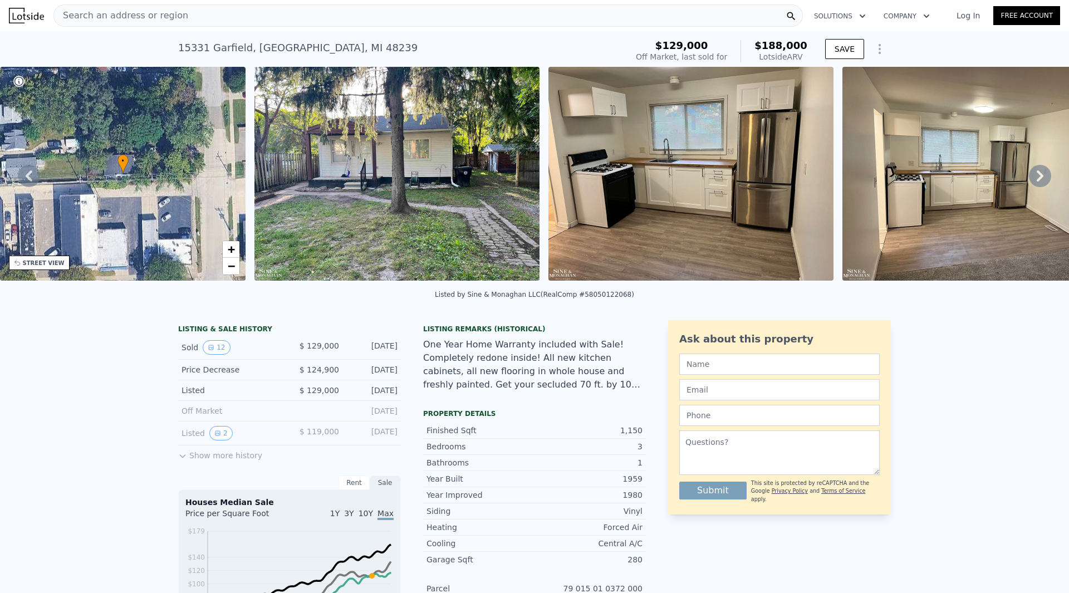
click at [224, 18] on div "Search an address or region" at bounding box center [428, 15] width 750 height 22
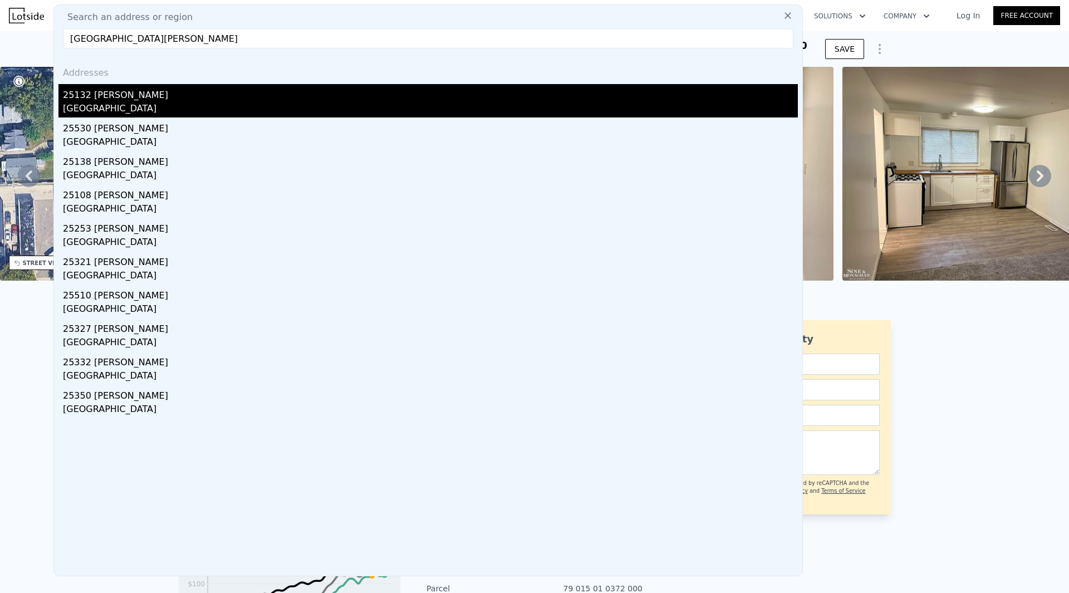
type input "[GEOGRAPHIC_DATA][PERSON_NAME]"
click at [119, 101] on div "25132 [PERSON_NAME]" at bounding box center [430, 93] width 735 height 18
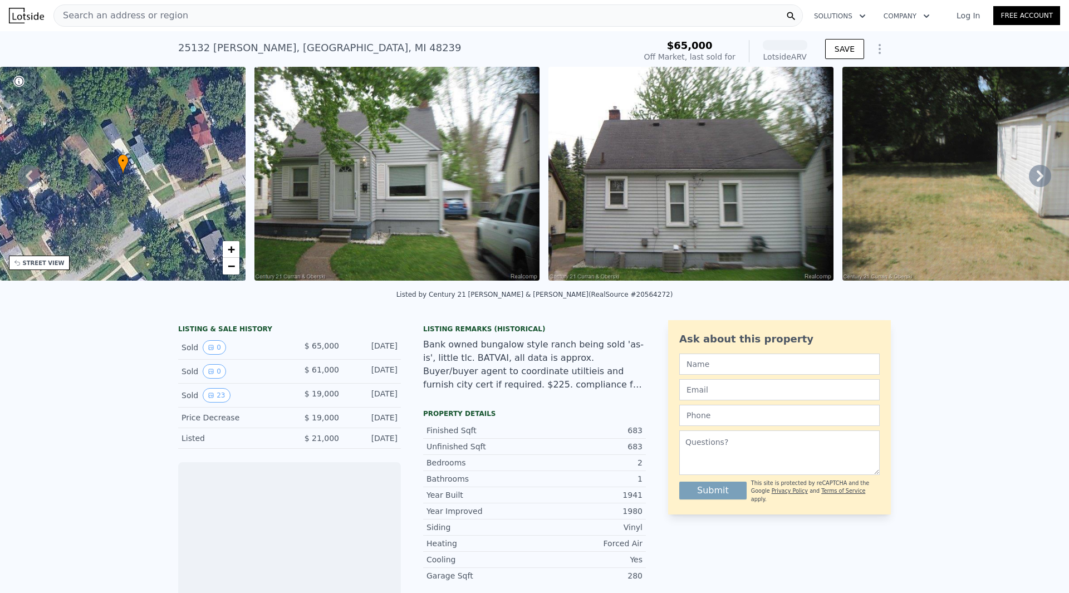
click at [400, 237] on img at bounding box center [397, 174] width 285 height 214
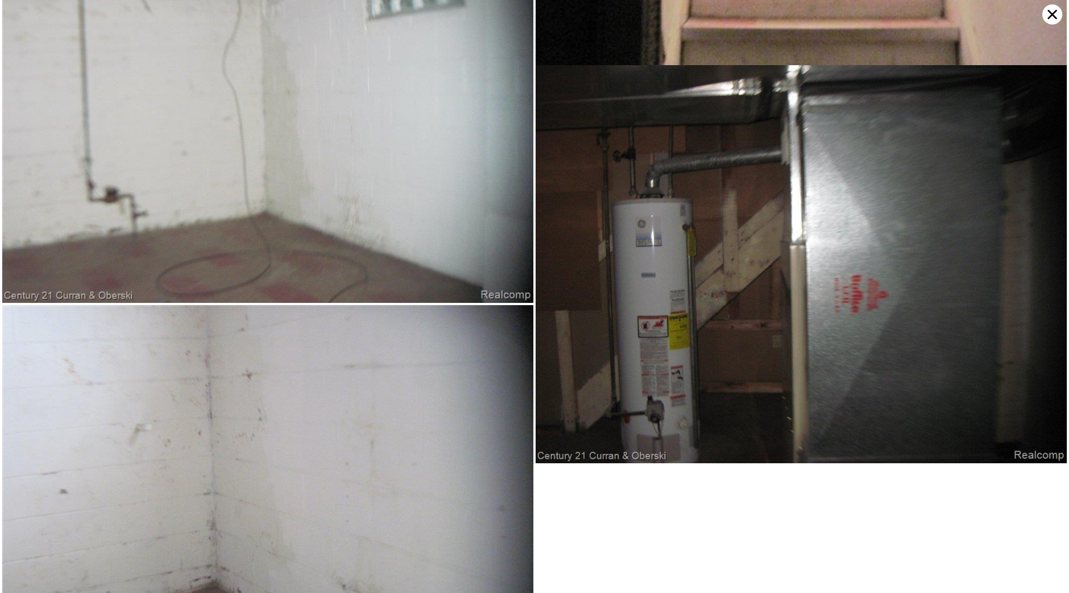
scroll to position [3857, 0]
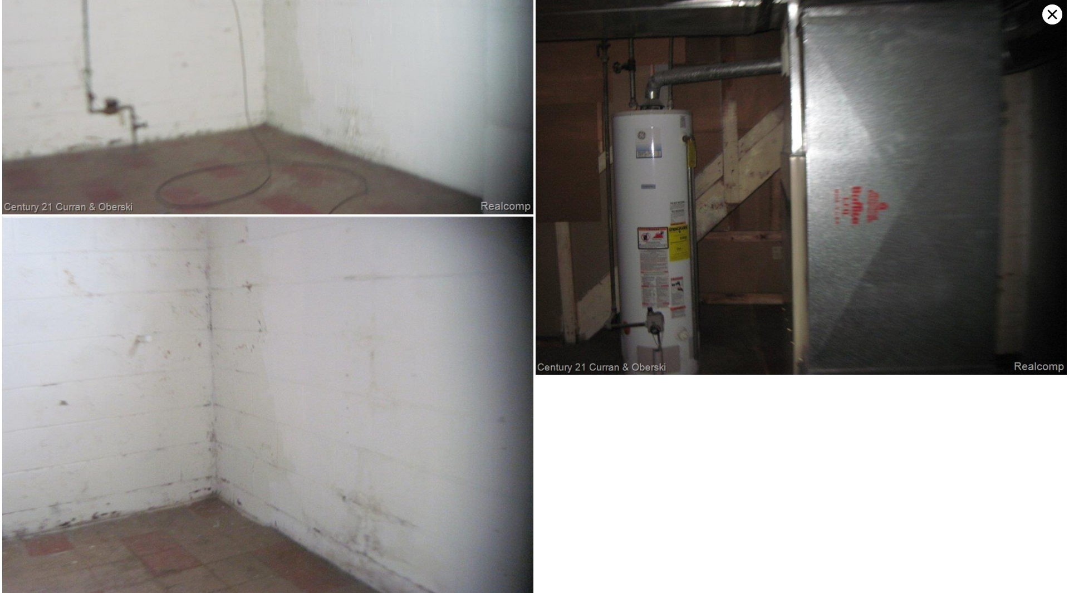
click at [1049, 17] on icon at bounding box center [1052, 14] width 9 height 9
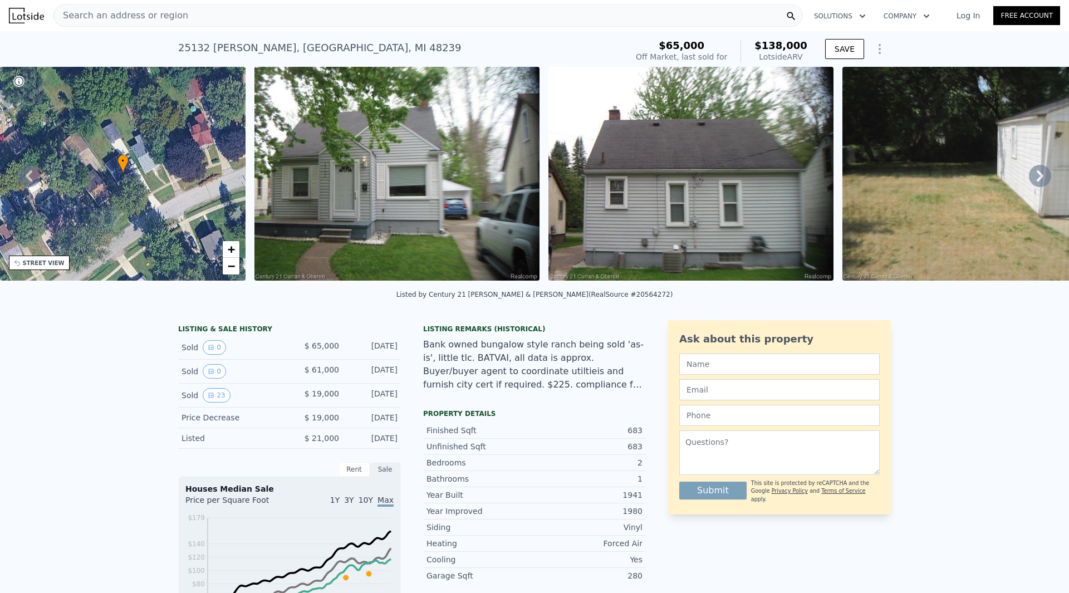
click at [325, 14] on div "Search an address or region" at bounding box center [428, 15] width 750 height 22
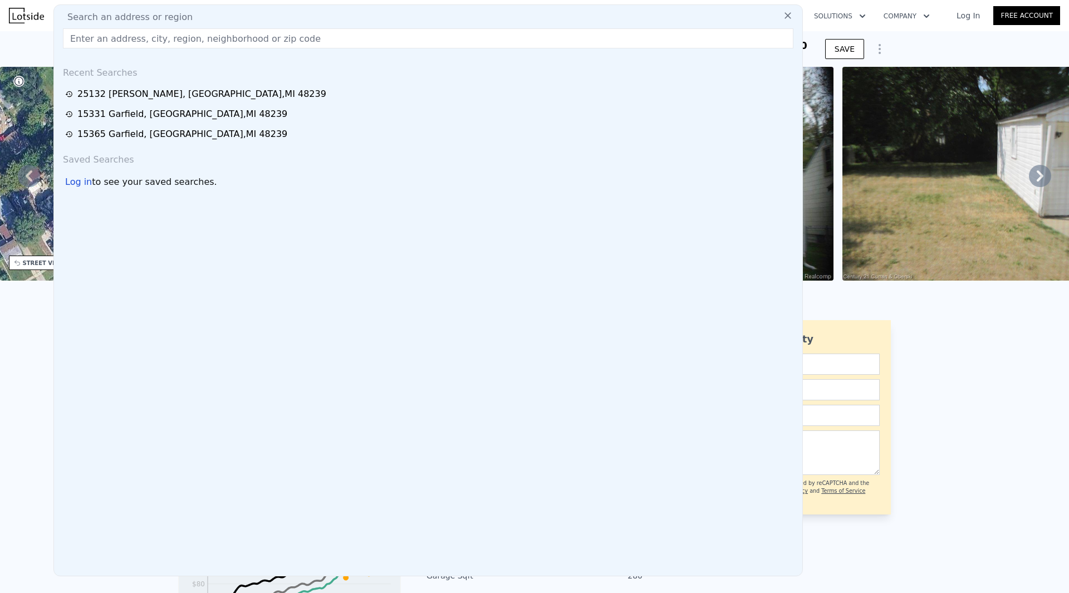
type input "v"
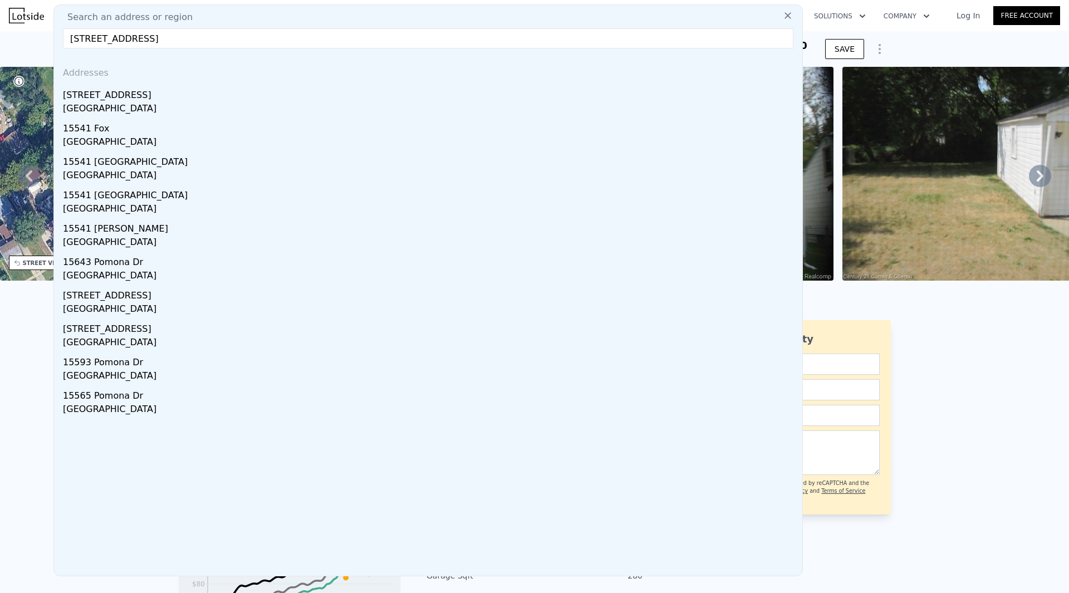
type input "[STREET_ADDRESS]"
click at [187, 83] on div "Addresses" at bounding box center [428, 70] width 740 height 27
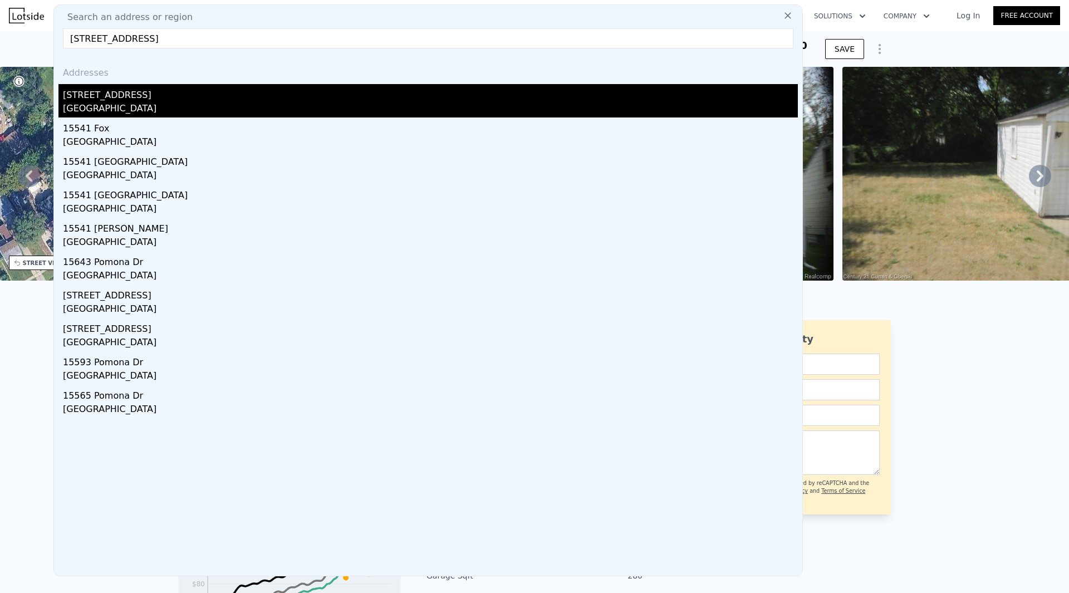
click at [168, 96] on div "[STREET_ADDRESS]" at bounding box center [430, 93] width 735 height 18
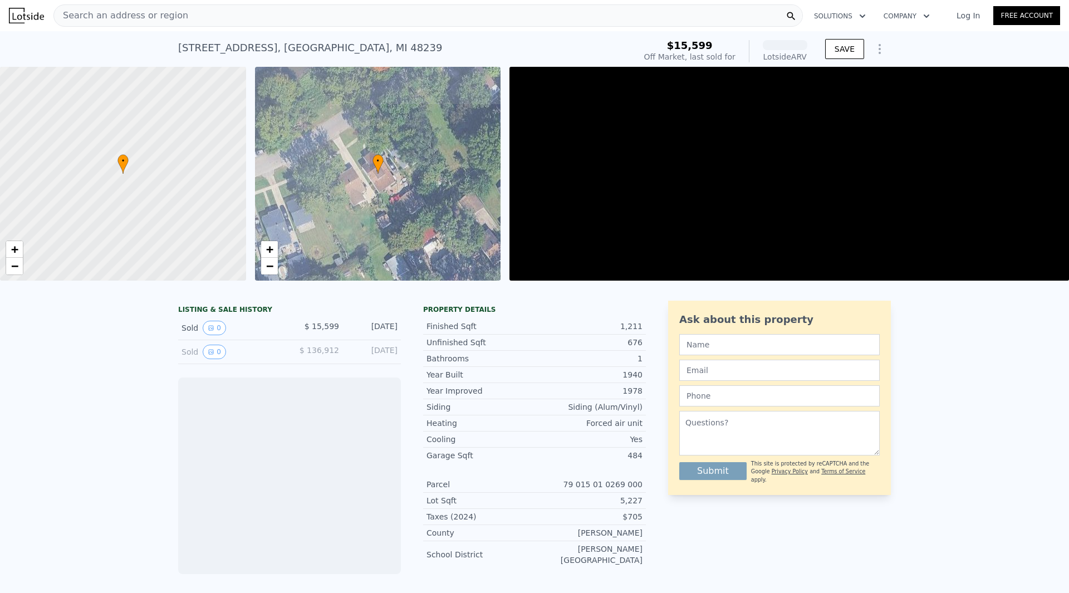
scroll to position [0, 4]
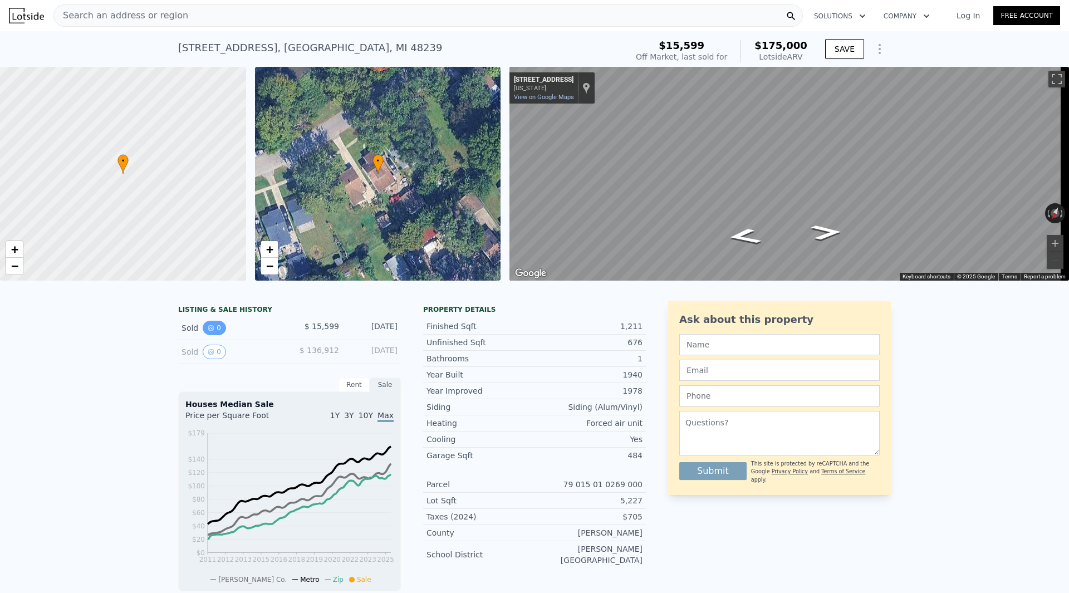
click at [208, 331] on icon "View historical data" at bounding box center [211, 328] width 7 height 7
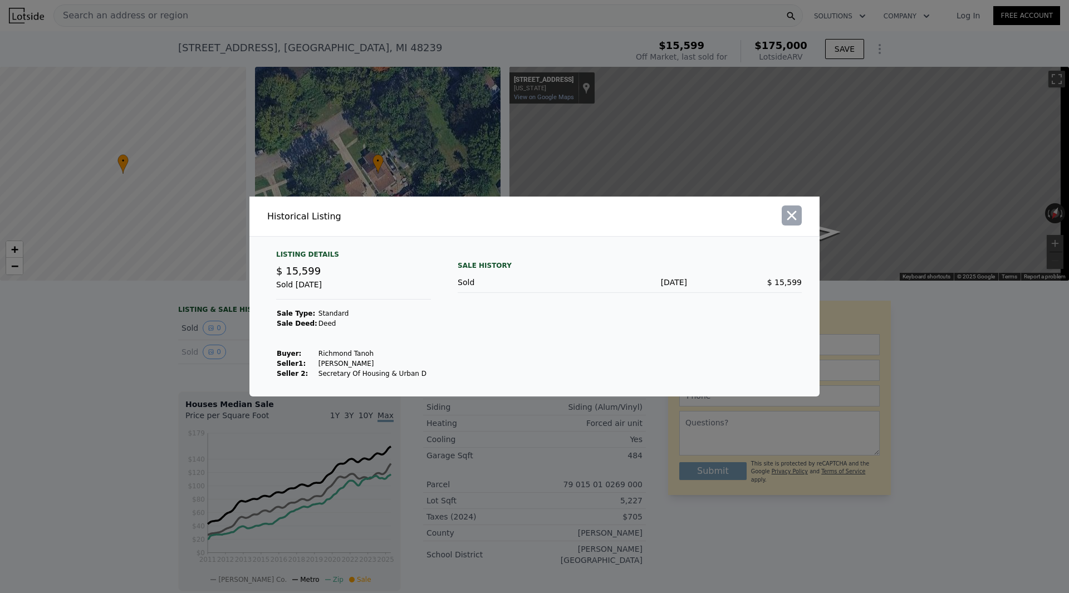
click at [795, 222] on icon "button" at bounding box center [792, 216] width 16 height 16
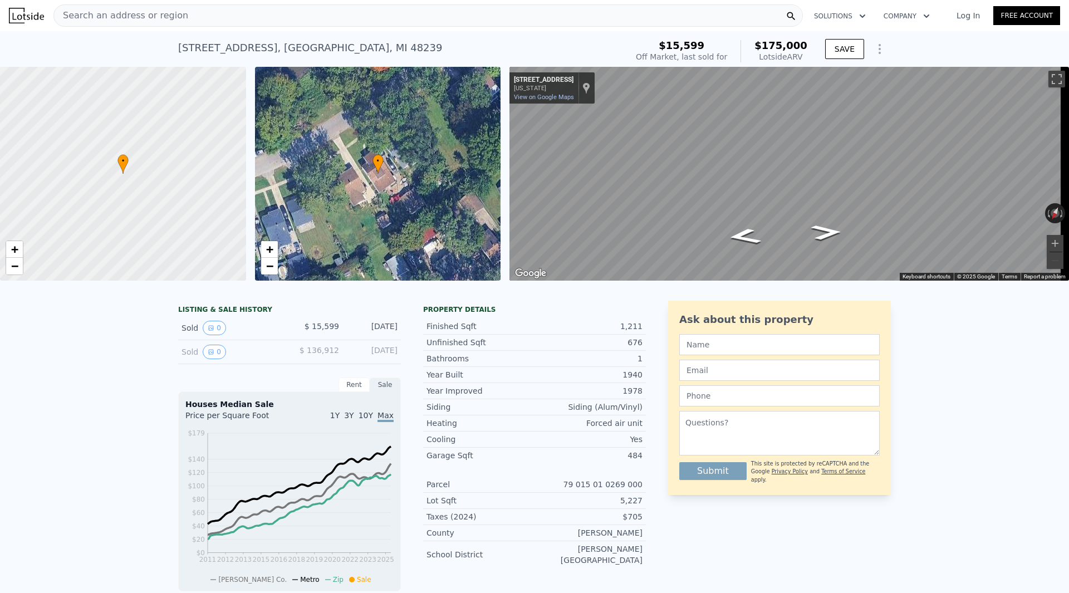
click at [329, 12] on div "Search an address or region" at bounding box center [428, 15] width 750 height 22
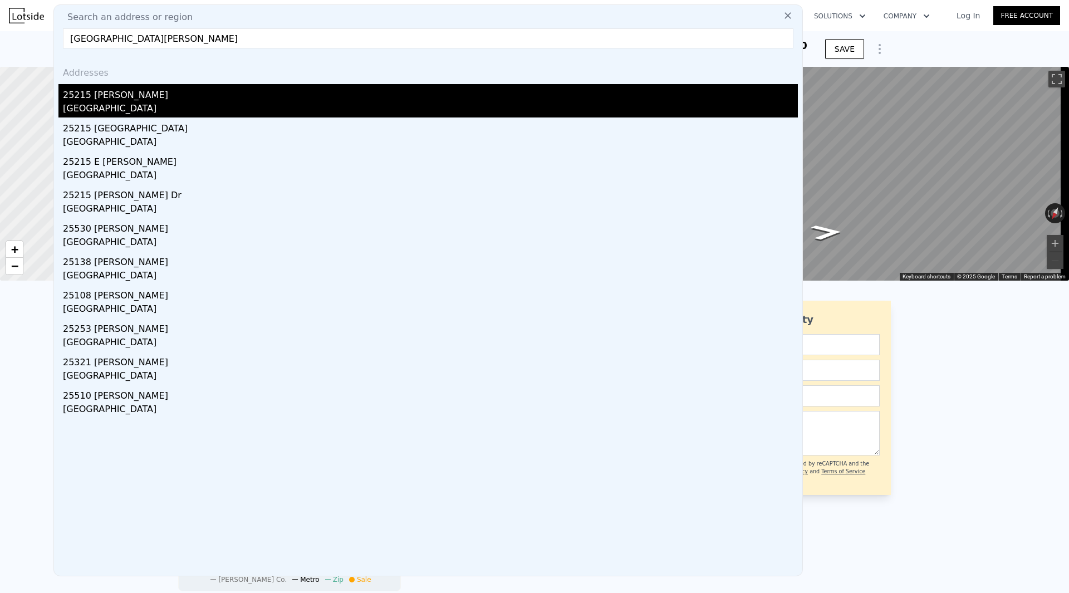
type input "[GEOGRAPHIC_DATA][PERSON_NAME]"
click at [123, 111] on div "[GEOGRAPHIC_DATA]" at bounding box center [430, 110] width 735 height 16
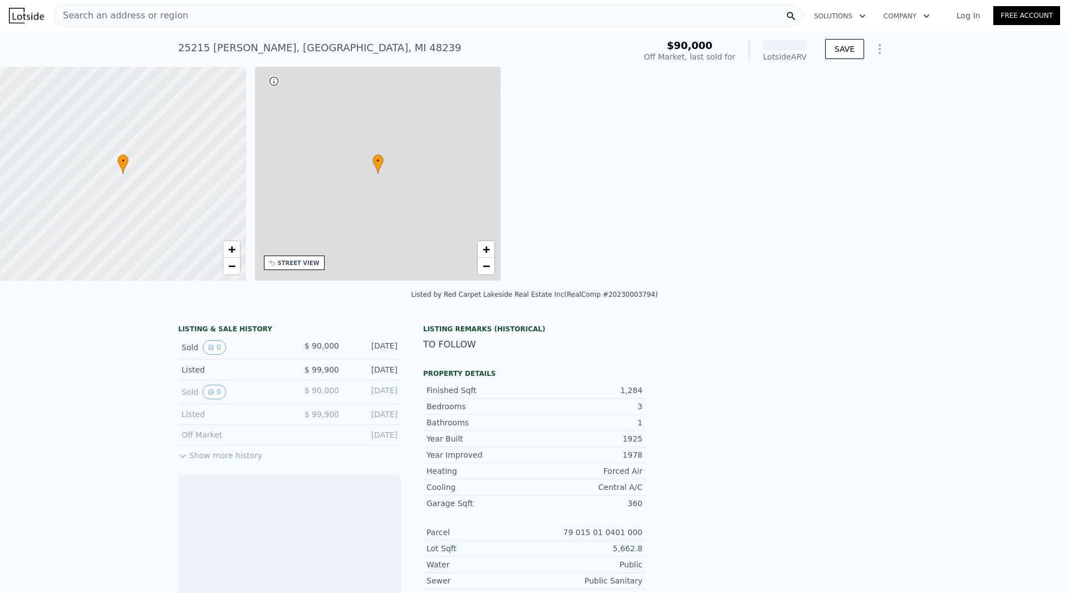
scroll to position [0, 260]
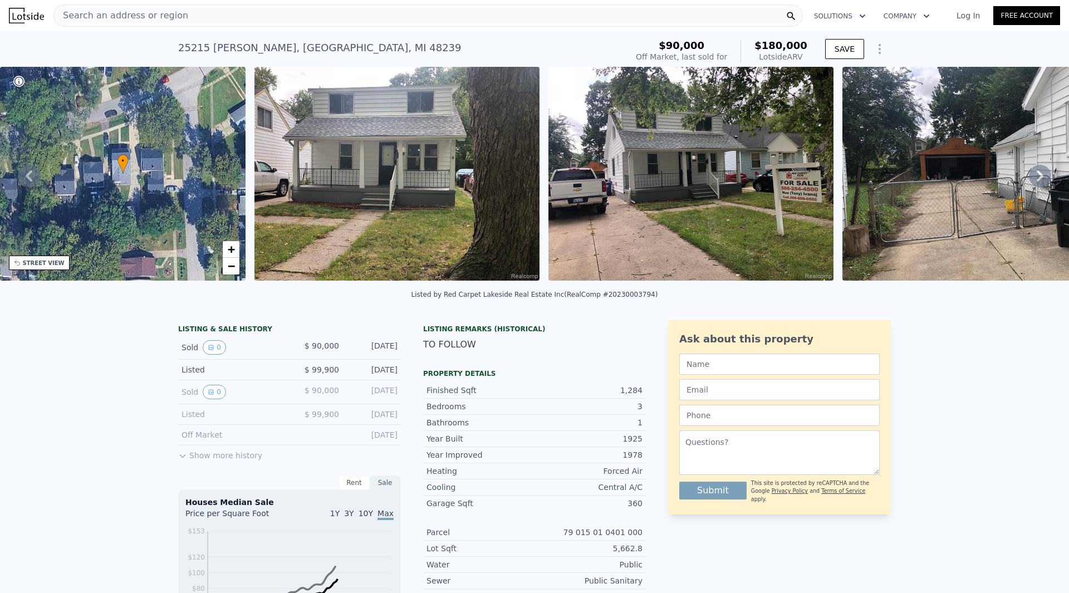
click at [384, 199] on img at bounding box center [397, 174] width 285 height 214
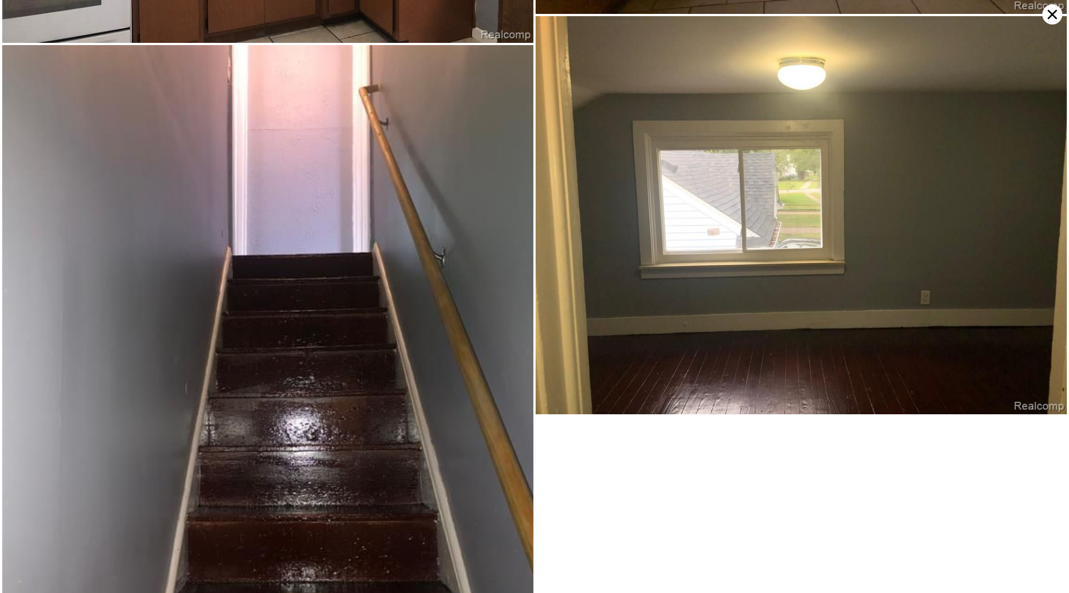
scroll to position [2561, 0]
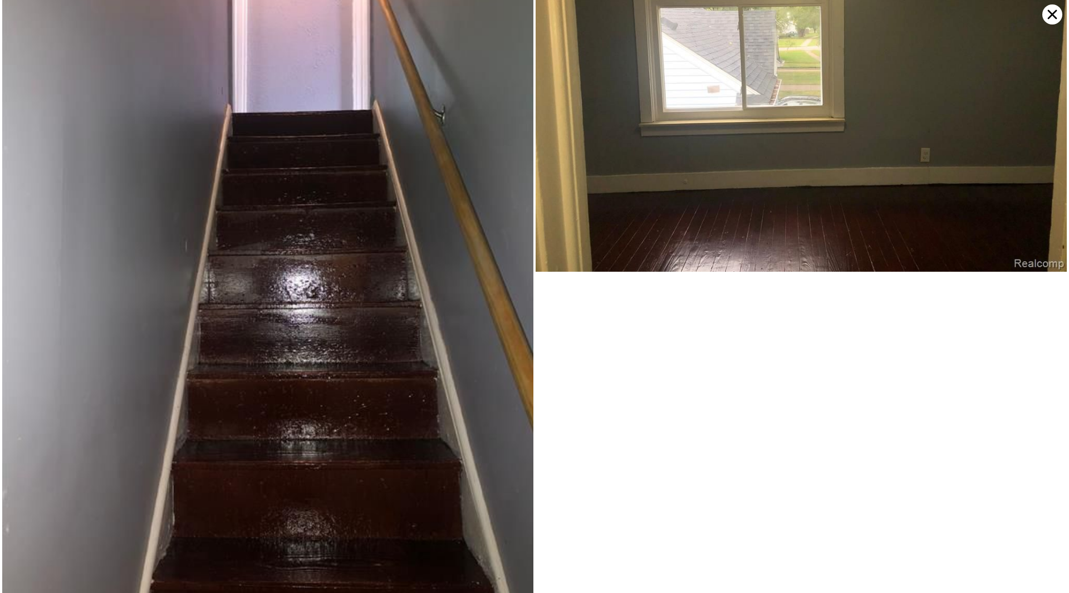
click at [1047, 28] on img at bounding box center [801, 73] width 531 height 399
click at [1052, 19] on icon at bounding box center [1053, 14] width 20 height 20
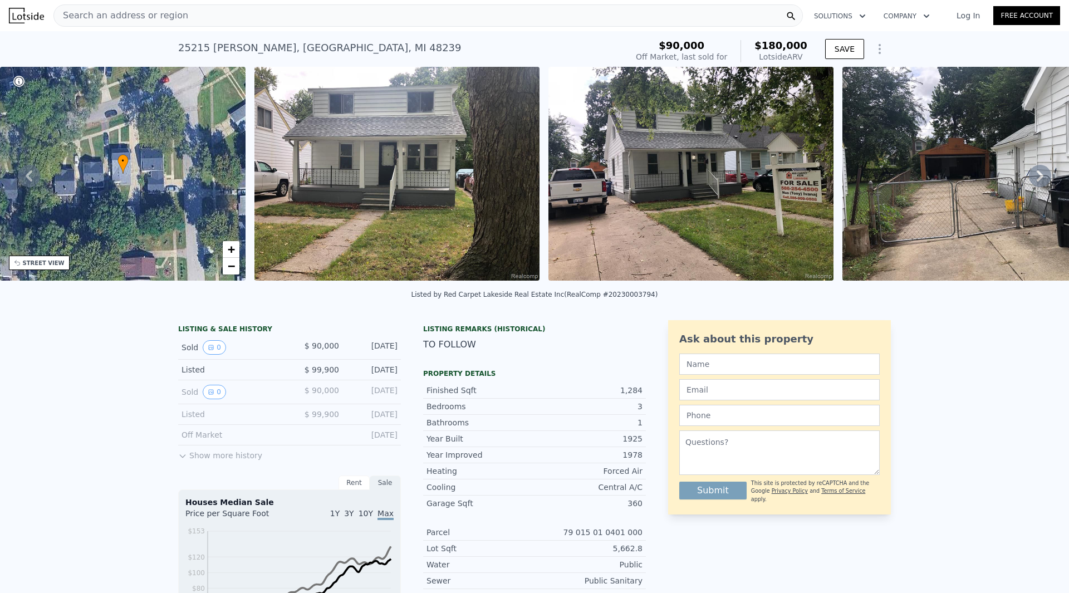
click at [378, 15] on div "Search an address or region" at bounding box center [428, 15] width 750 height 22
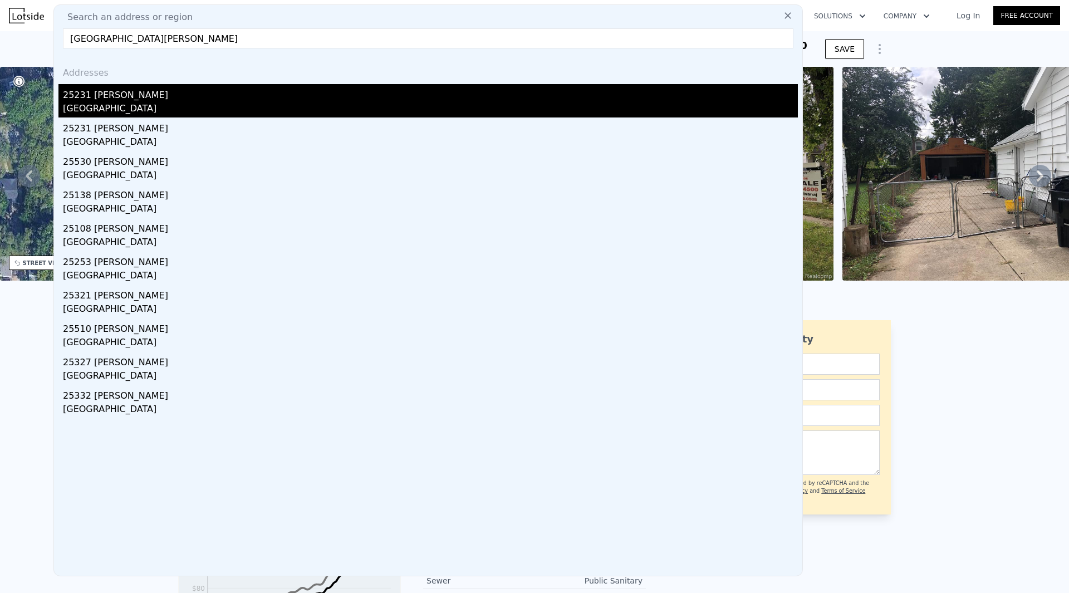
type input "[GEOGRAPHIC_DATA][PERSON_NAME]"
click at [187, 92] on div "25231 [PERSON_NAME]" at bounding box center [430, 93] width 735 height 18
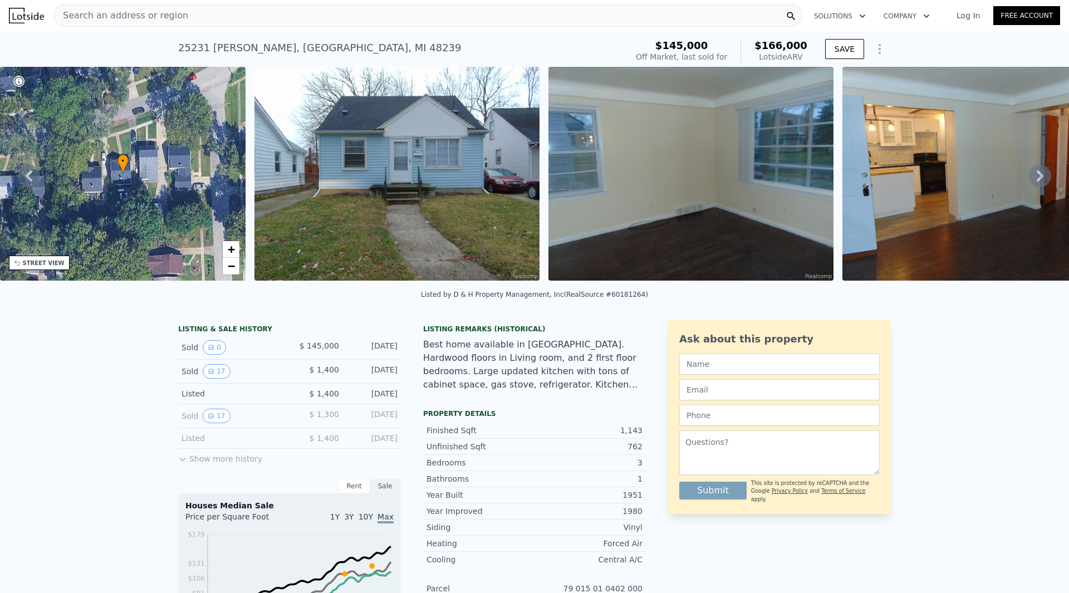
click at [334, 18] on div "Search an address or region" at bounding box center [428, 15] width 750 height 22
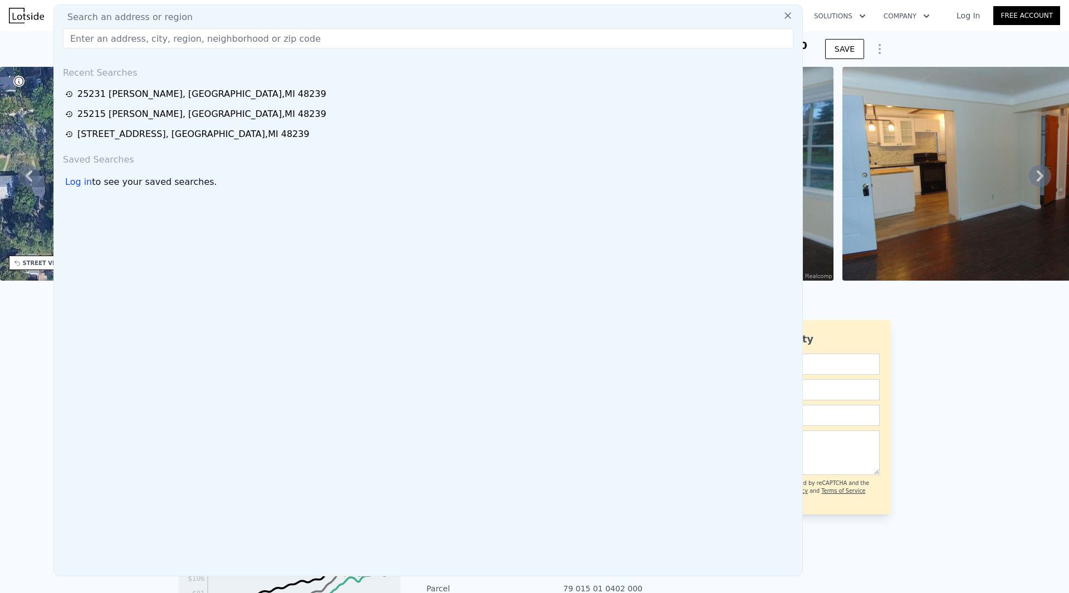
type input "[STREET_ADDRESS][PERSON_NAME]"
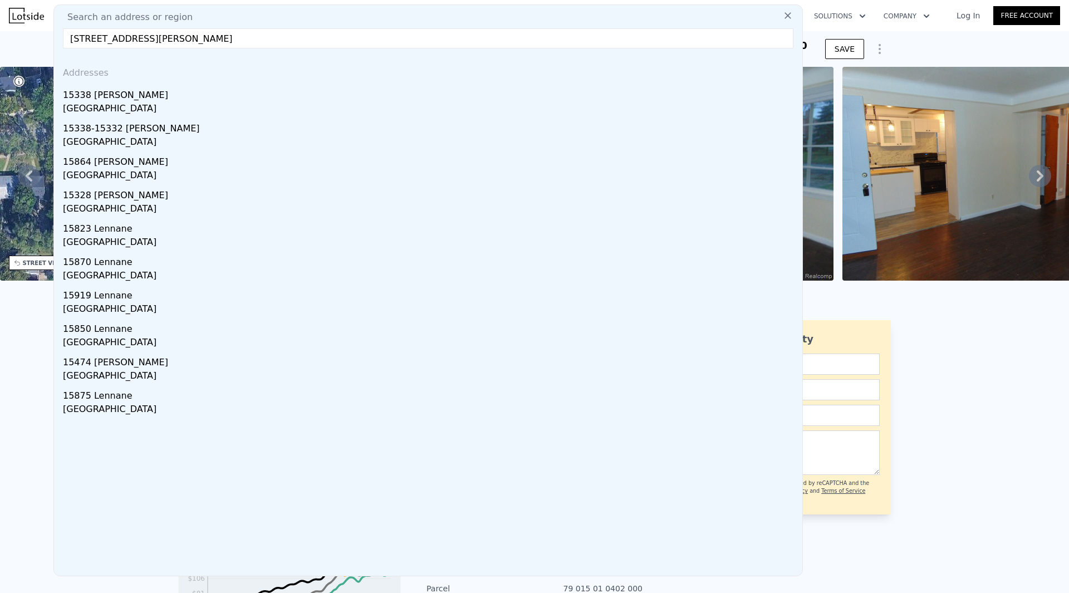
drag, startPoint x: 127, startPoint y: 124, endPoint x: 134, endPoint y: 109, distance: 17.2
click at [128, 124] on div "15338-15332 [PERSON_NAME]" at bounding box center [430, 127] width 735 height 18
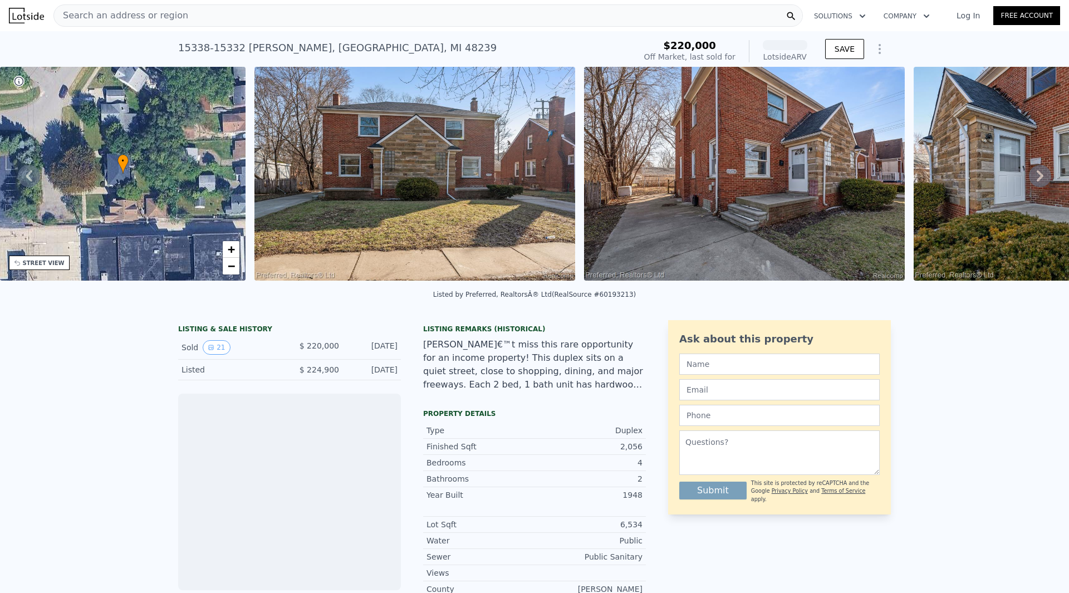
click at [85, 12] on span "Search an address or region" at bounding box center [121, 15] width 134 height 13
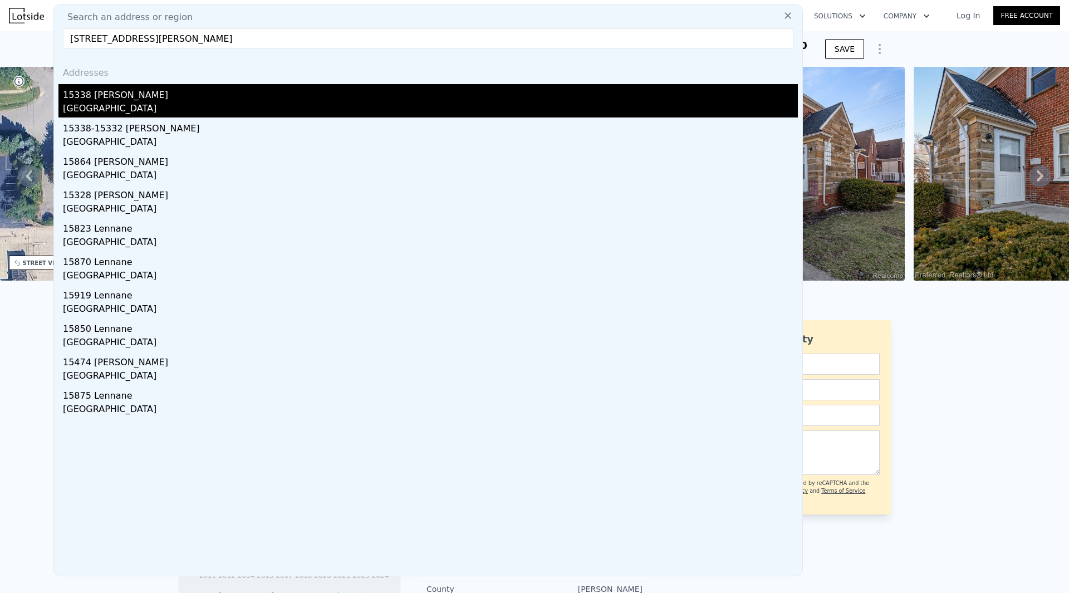
type input "[STREET_ADDRESS][PERSON_NAME]"
click at [166, 99] on div "15338 [PERSON_NAME]" at bounding box center [430, 93] width 735 height 18
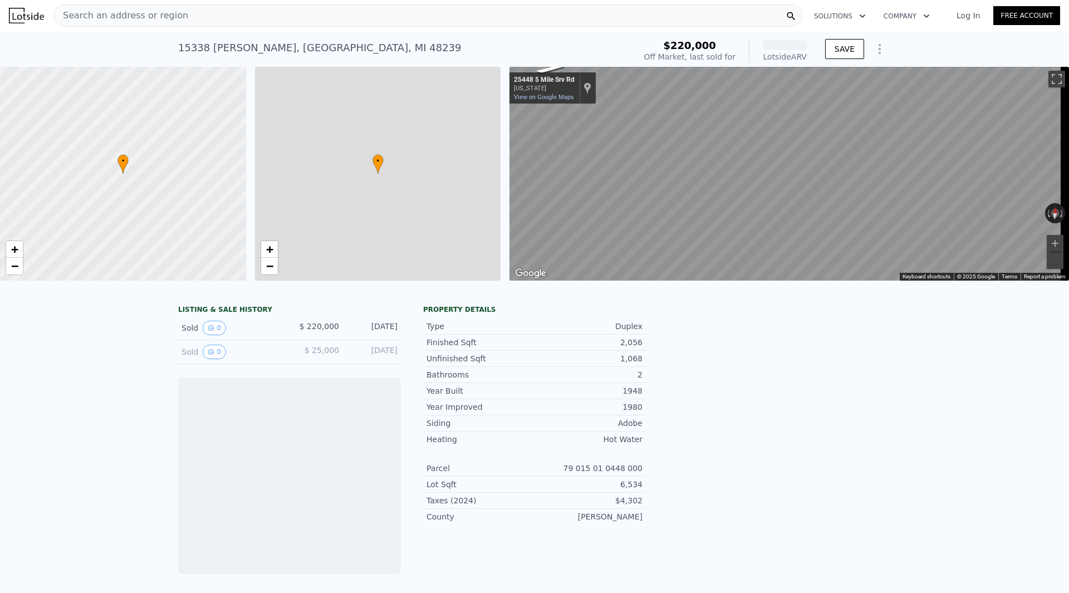
scroll to position [0, 4]
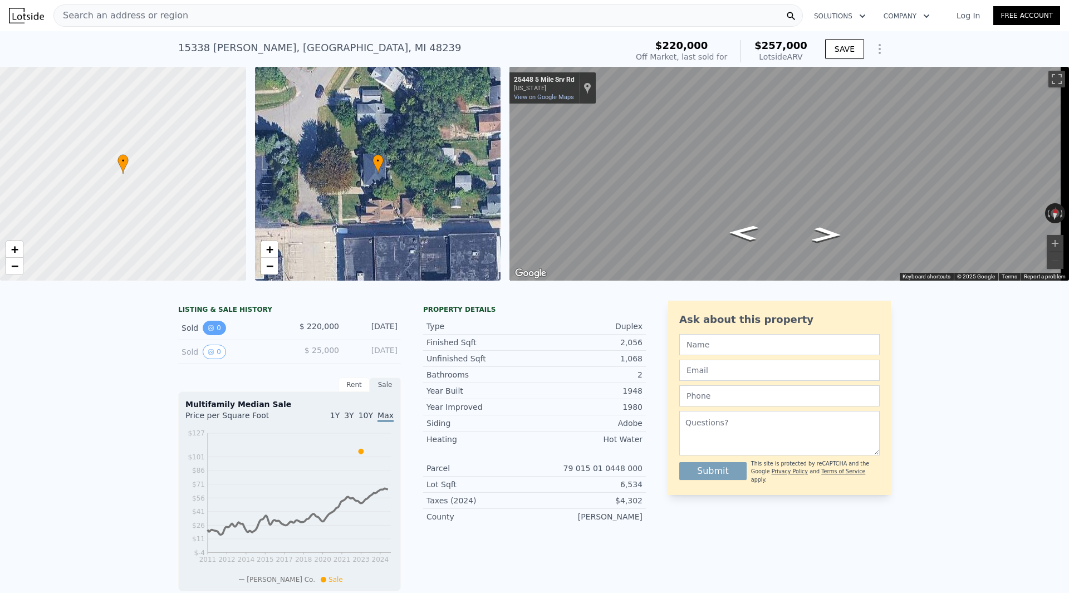
click at [212, 335] on button "0" at bounding box center [214, 328] width 23 height 14
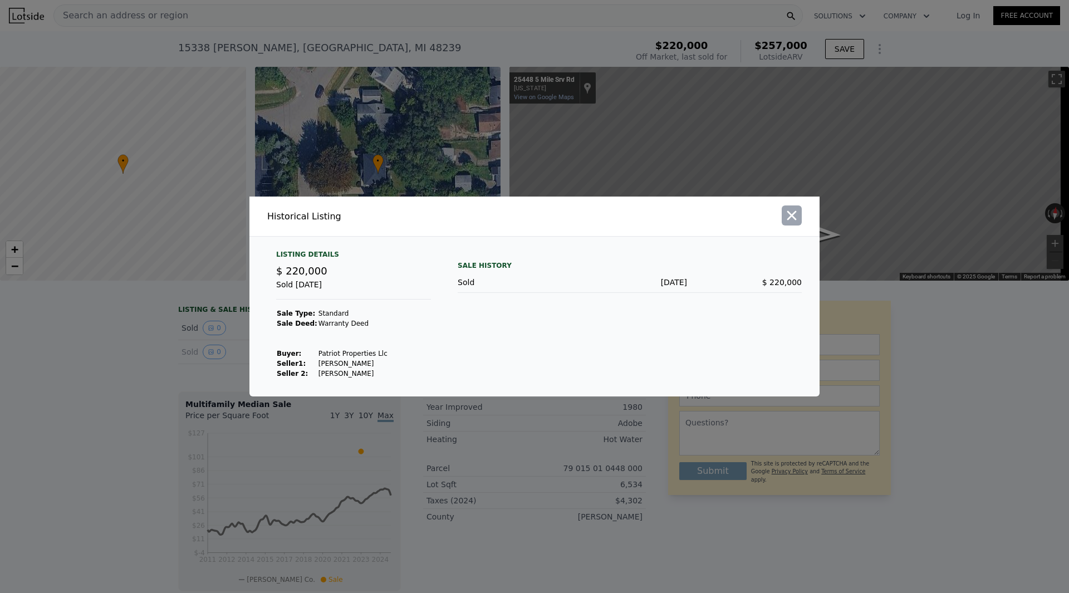
click at [790, 216] on icon "button" at bounding box center [792, 216] width 16 height 16
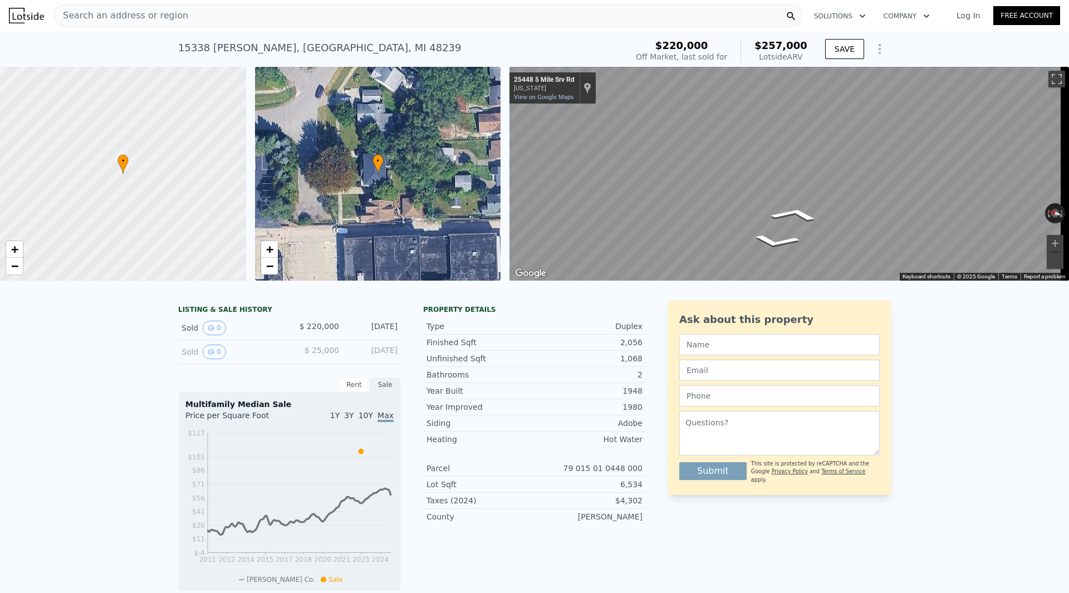
click at [489, 196] on div "• + − • + − ← Move left → Move right ↑ Move up ↓ Move down + Zoom in - Zoom out…" at bounding box center [534, 174] width 1069 height 214
click at [481, 191] on div "• + − • + − ← Move left → Move right ↑ Move up ↓ Move down + Zoom in - Zoom out…" at bounding box center [534, 174] width 1069 height 214
click at [270, 18] on div "Search an address or region" at bounding box center [428, 15] width 750 height 22
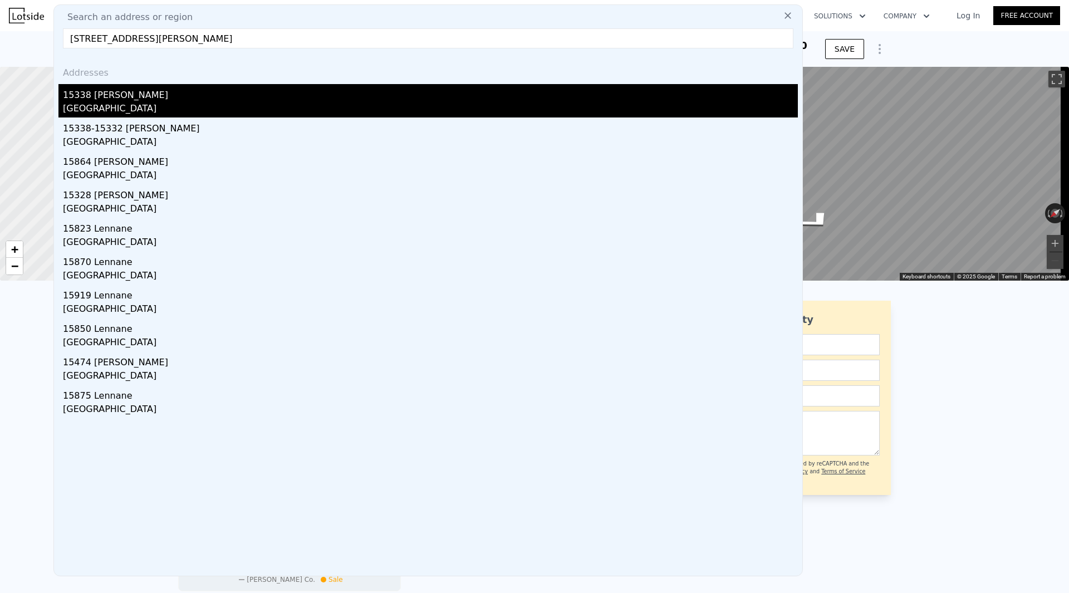
type input "[STREET_ADDRESS][PERSON_NAME]"
click at [137, 96] on div "15338 [PERSON_NAME]" at bounding box center [430, 93] width 735 height 18
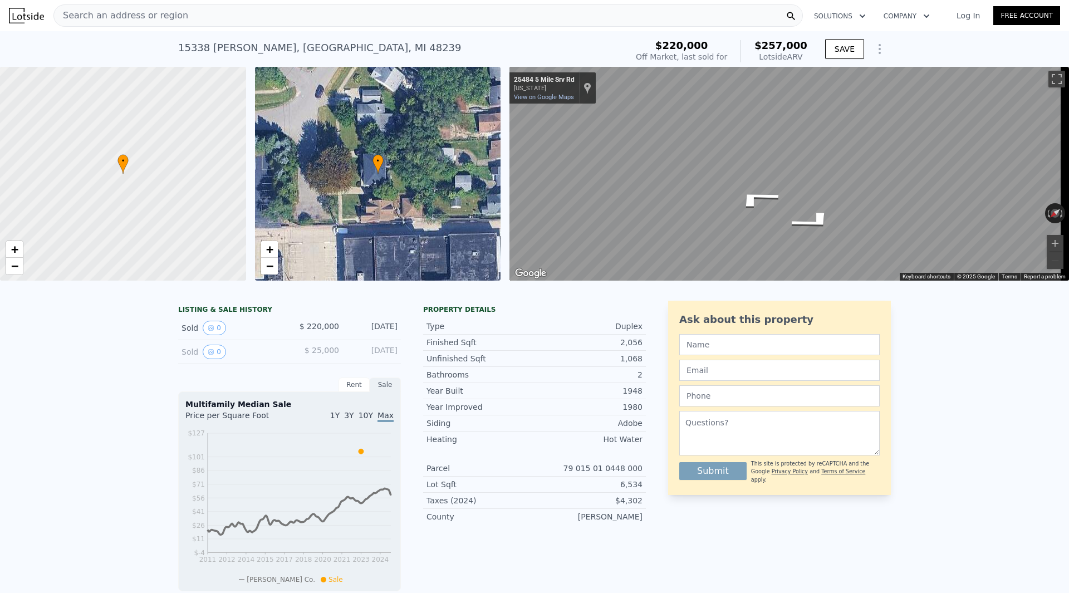
click at [343, 14] on div "Search an address or region" at bounding box center [428, 15] width 750 height 22
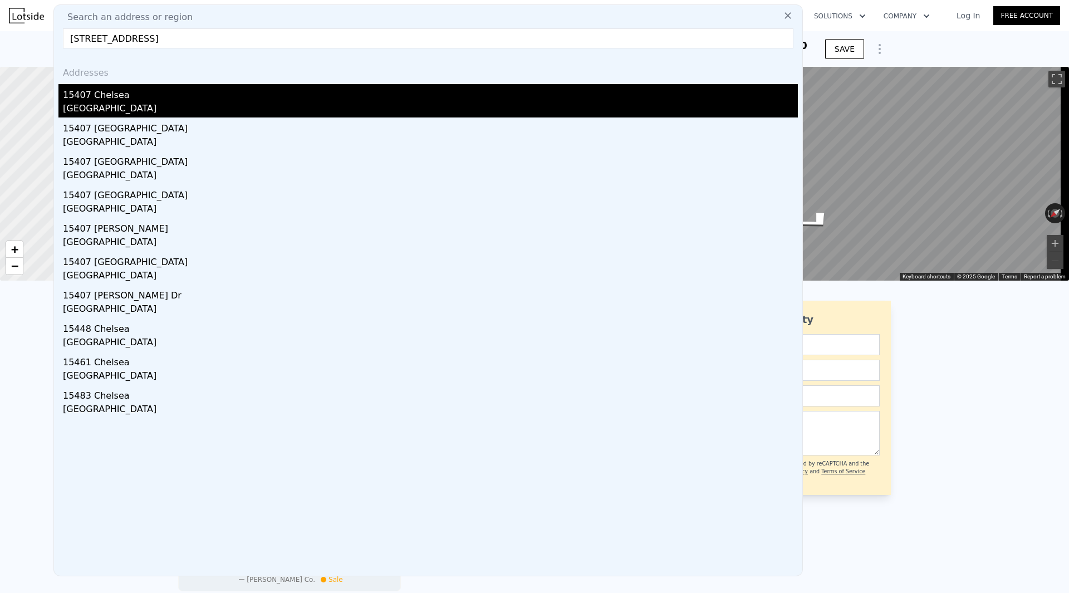
type input "[STREET_ADDRESS]"
click at [122, 94] on div "15407 Chelsea" at bounding box center [430, 93] width 735 height 18
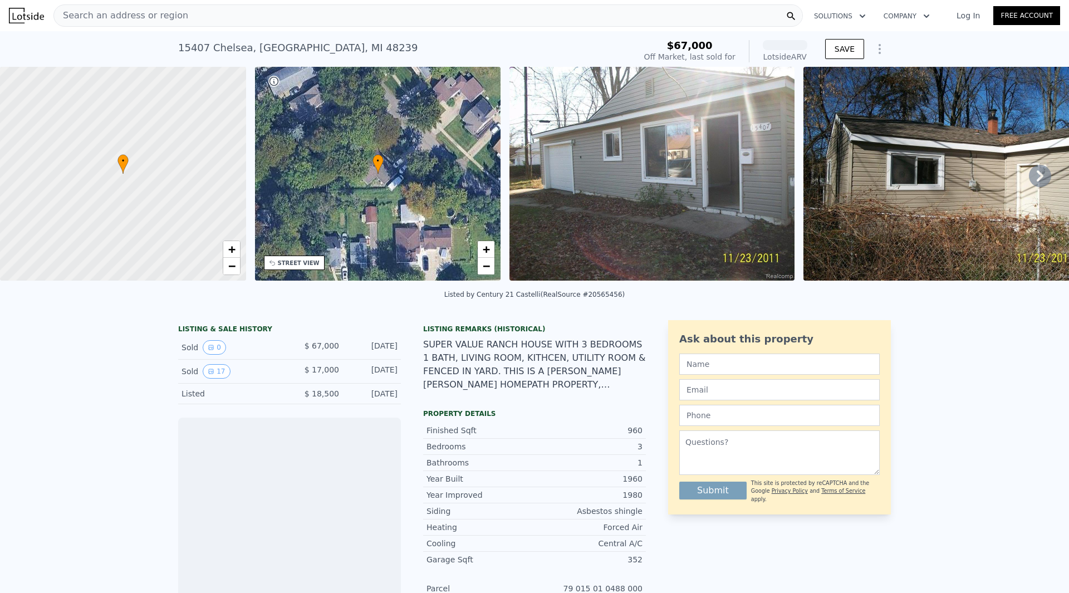
click at [644, 167] on img at bounding box center [652, 174] width 285 height 214
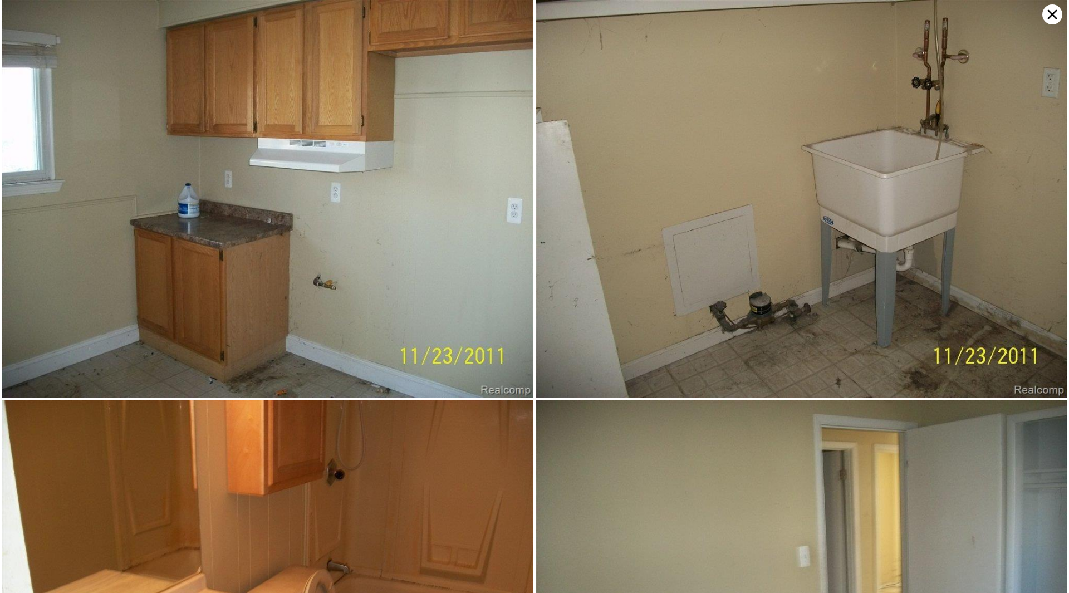
scroll to position [1591, 0]
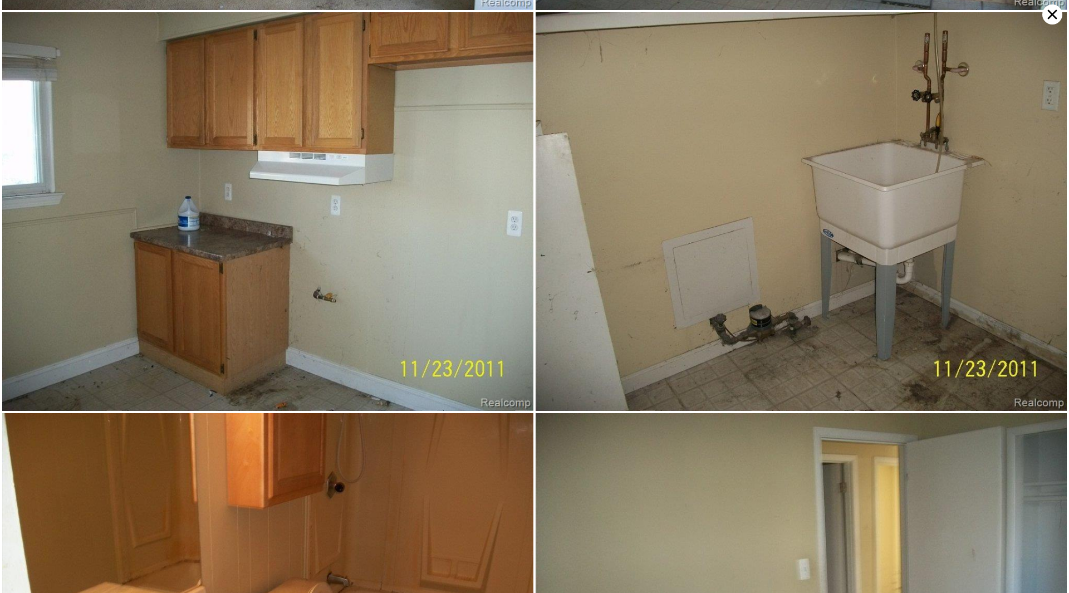
click at [1058, 19] on icon at bounding box center [1053, 14] width 20 height 20
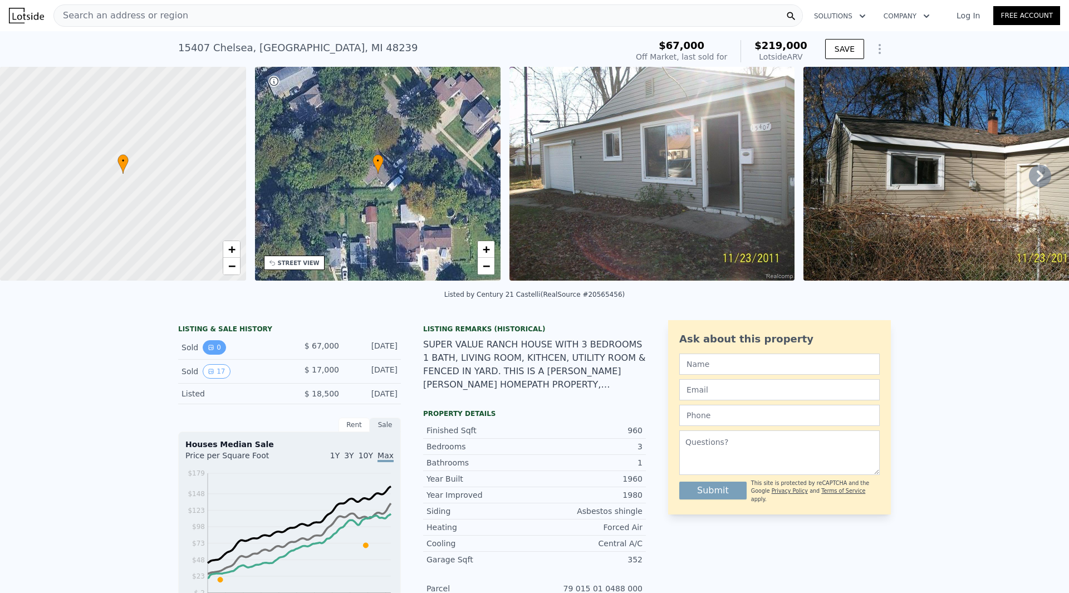
click at [208, 351] on icon "View historical data" at bounding box center [211, 347] width 7 height 7
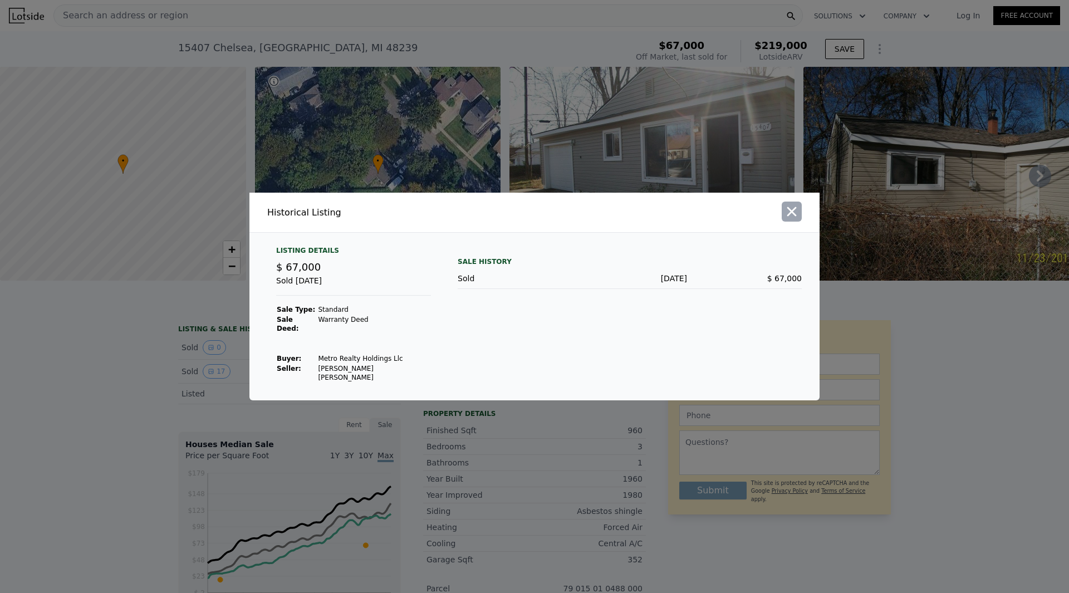
click at [789, 219] on icon "button" at bounding box center [792, 212] width 16 height 16
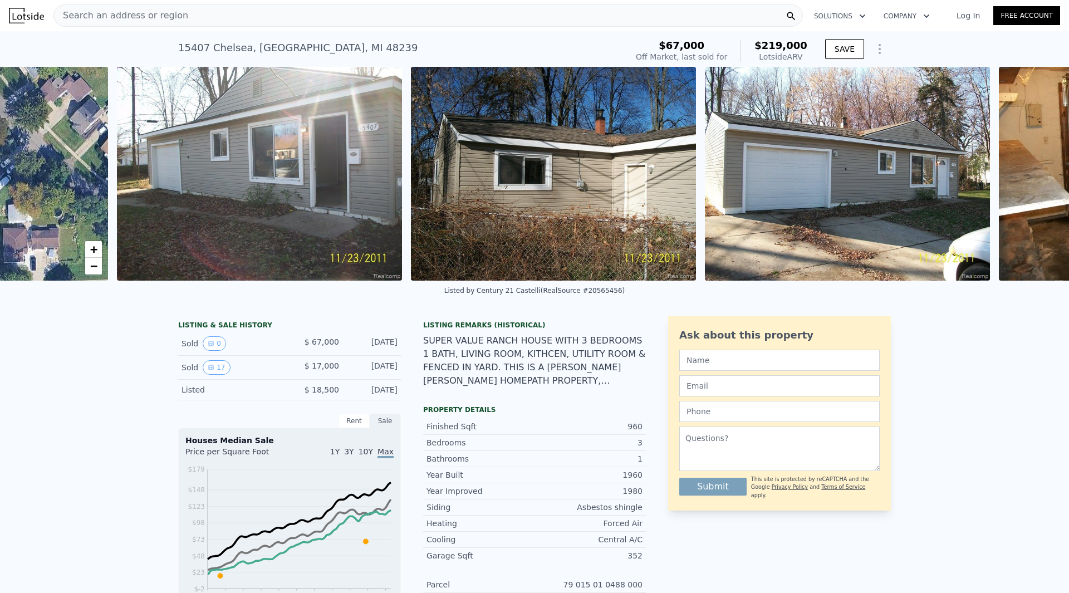
scroll to position [0, 4]
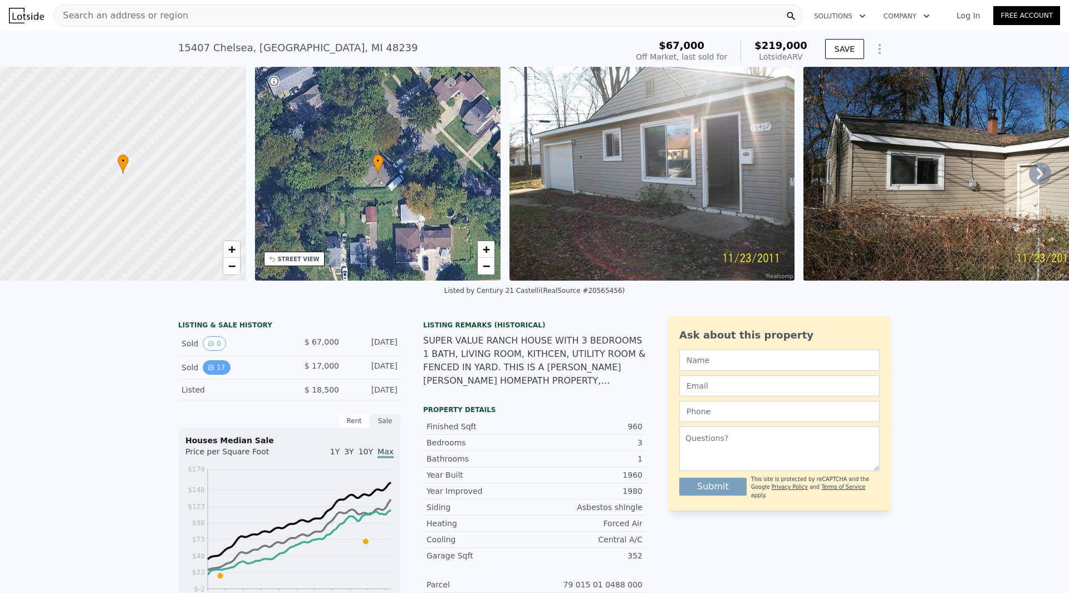
click at [213, 373] on button "17" at bounding box center [216, 367] width 27 height 14
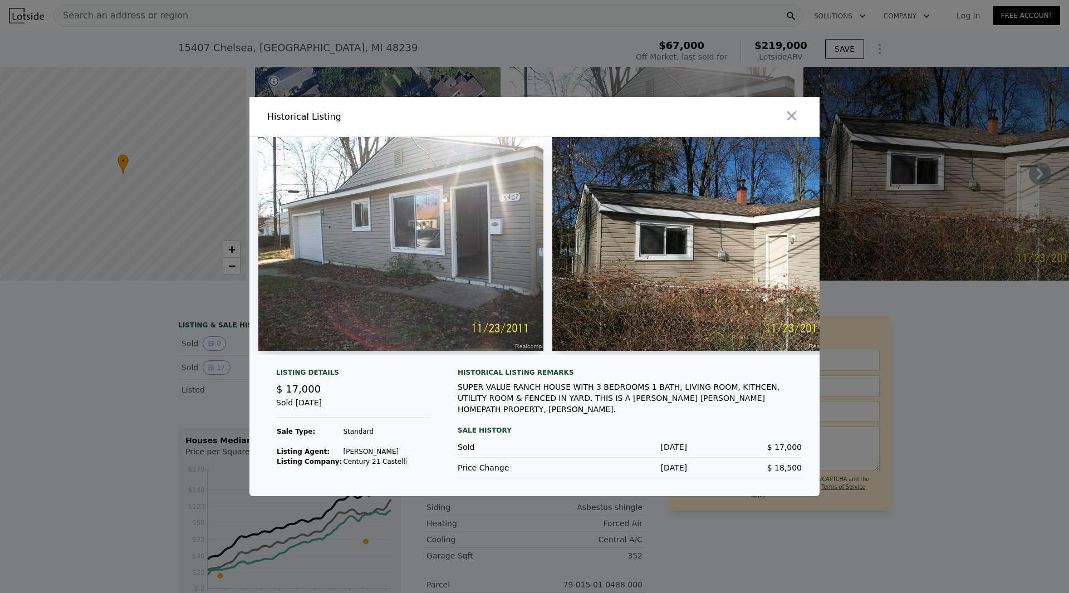
click at [793, 113] on icon "button" at bounding box center [792, 115] width 9 height 9
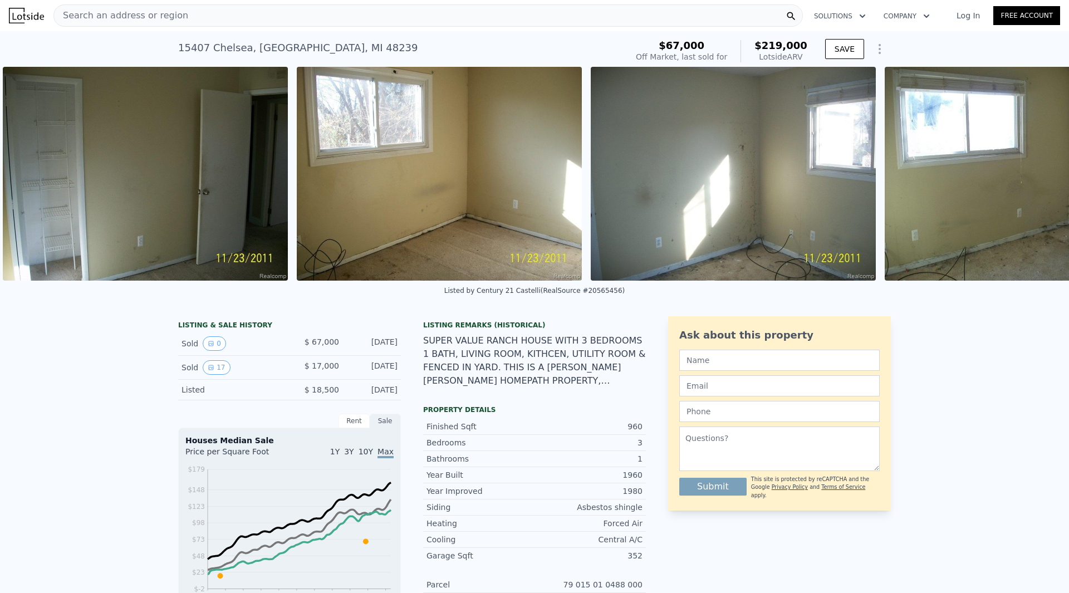
scroll to position [0, 4333]
